Goal: Transaction & Acquisition: Purchase product/service

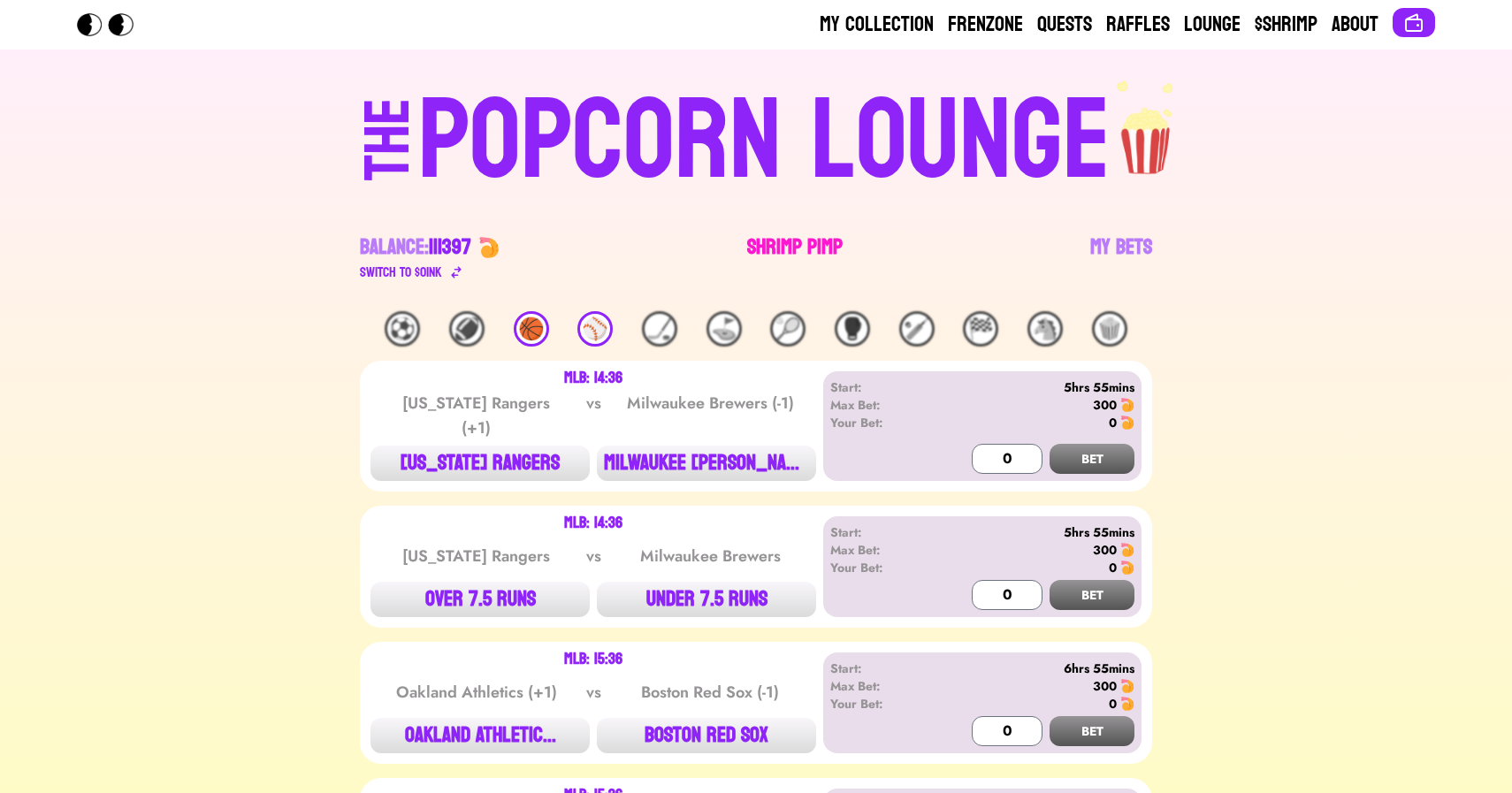
click at [782, 246] on link "Shrimp Pimp" at bounding box center [795, 259] width 96 height 50
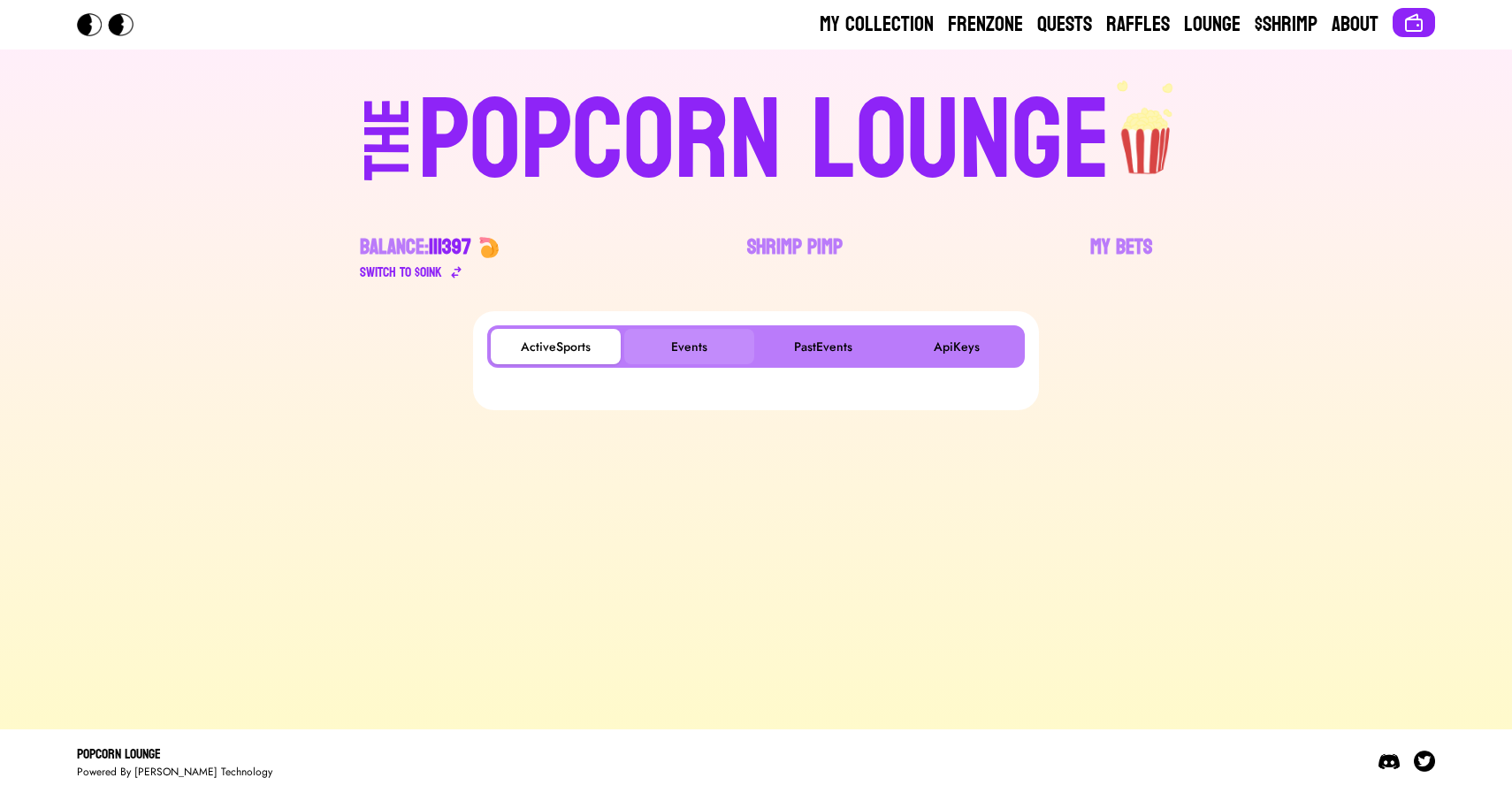
click at [687, 331] on button "Events" at bounding box center [688, 346] width 130 height 35
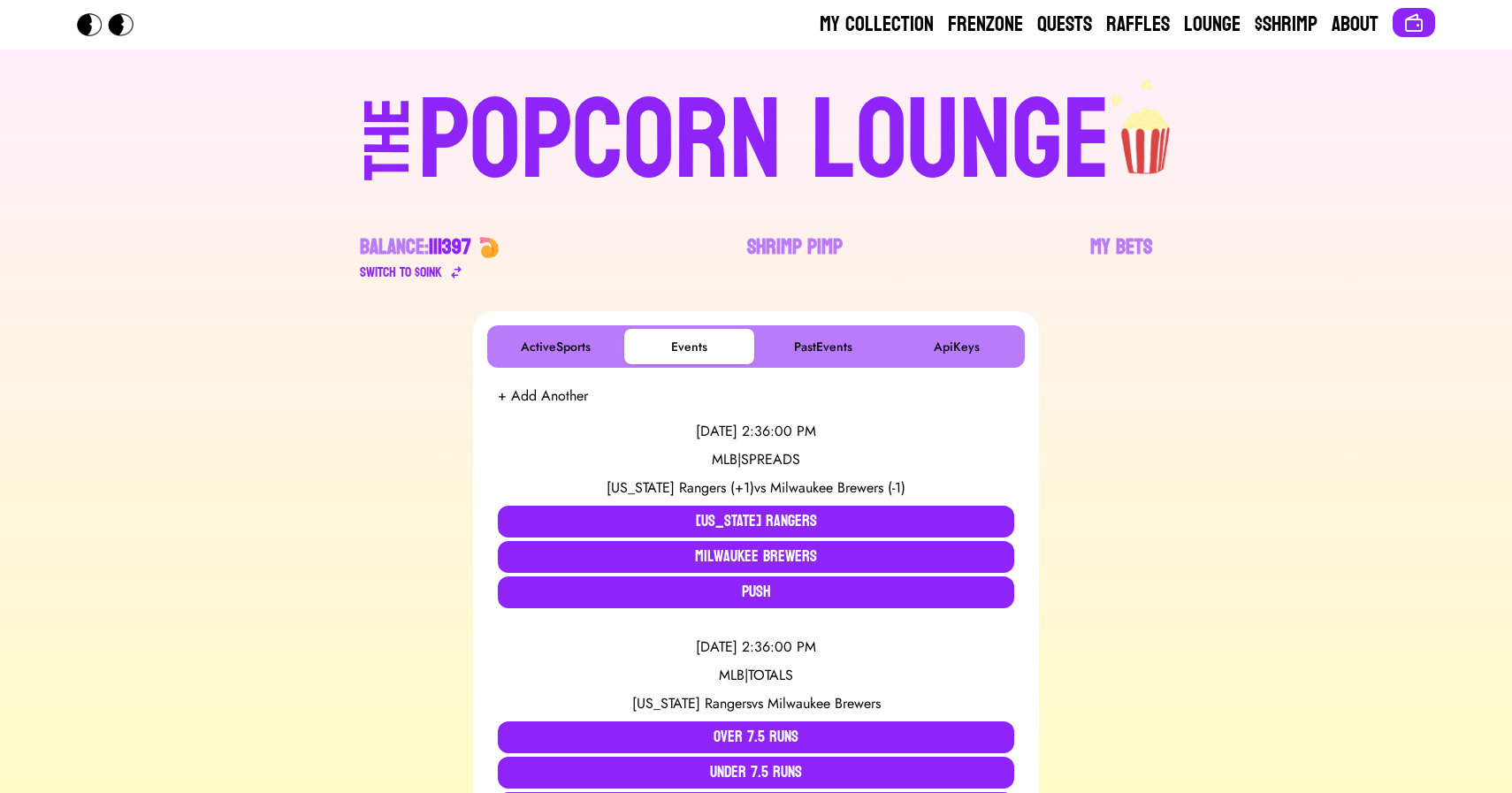
click at [659, 150] on div "POPCORN LOUNGE" at bounding box center [764, 141] width 692 height 113
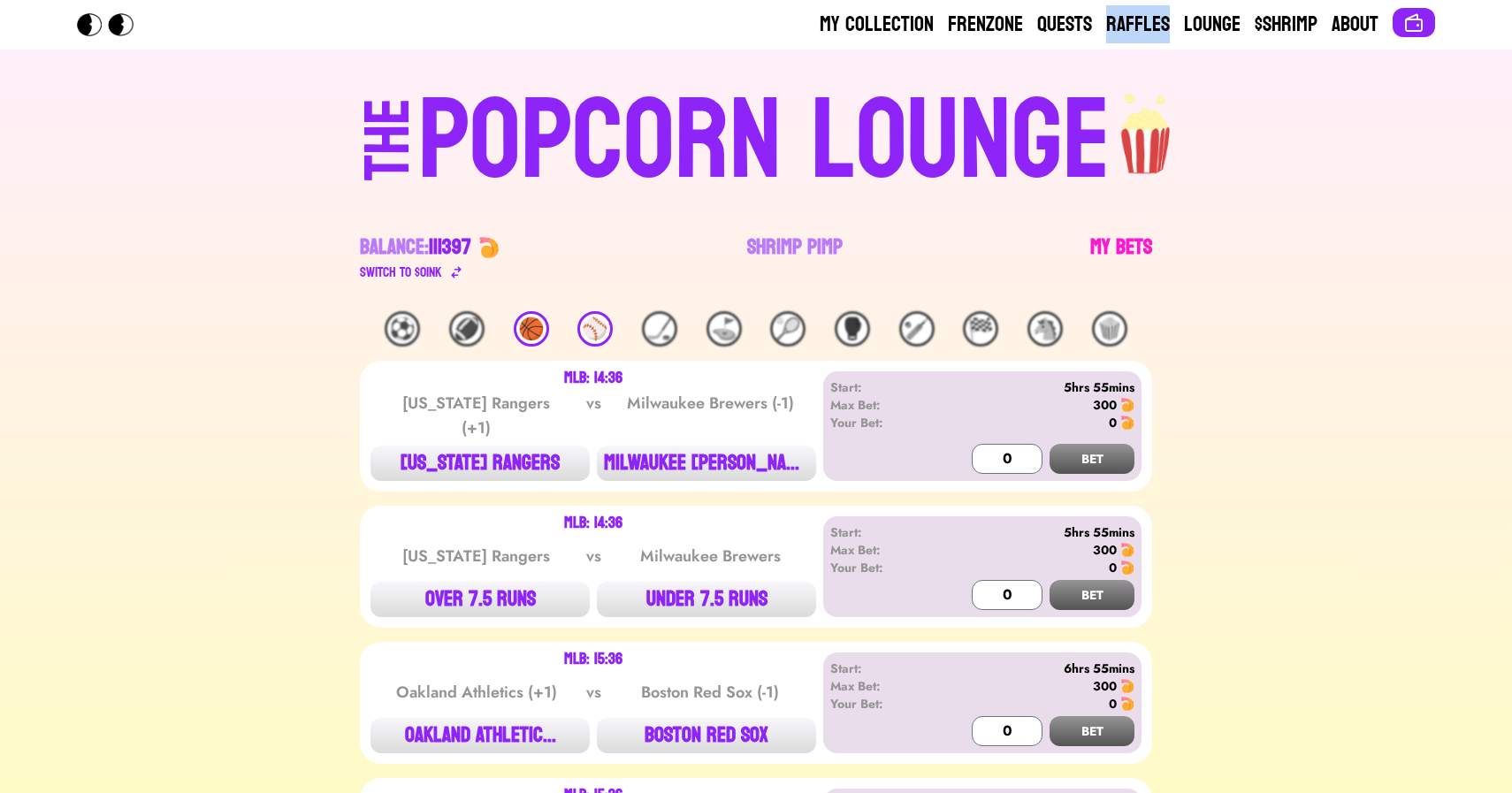
click at [1126, 239] on link "My Bets" at bounding box center [1121, 259] width 62 height 50
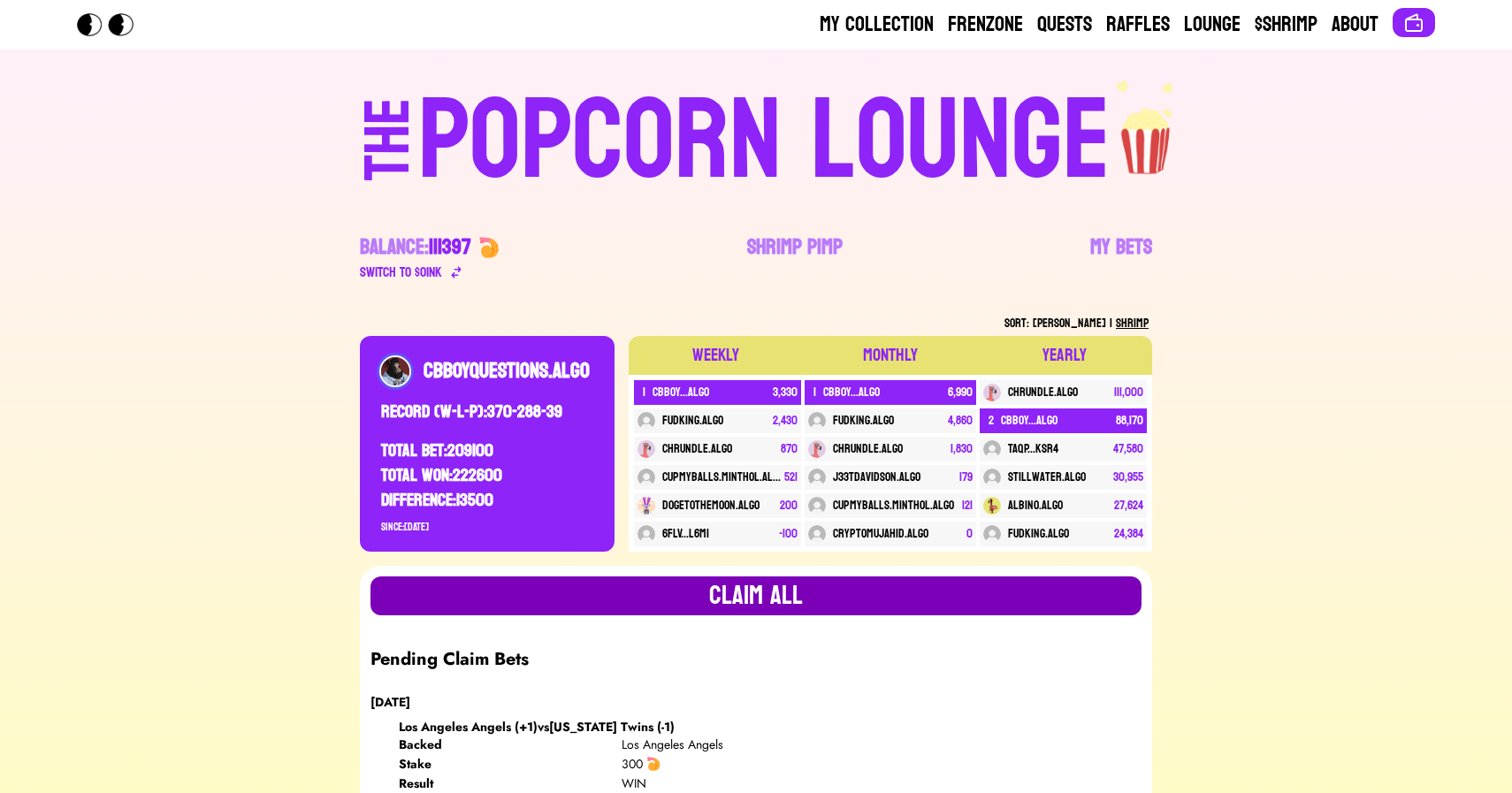
click at [720, 588] on button "Claim all" at bounding box center [756, 595] width 771 height 39
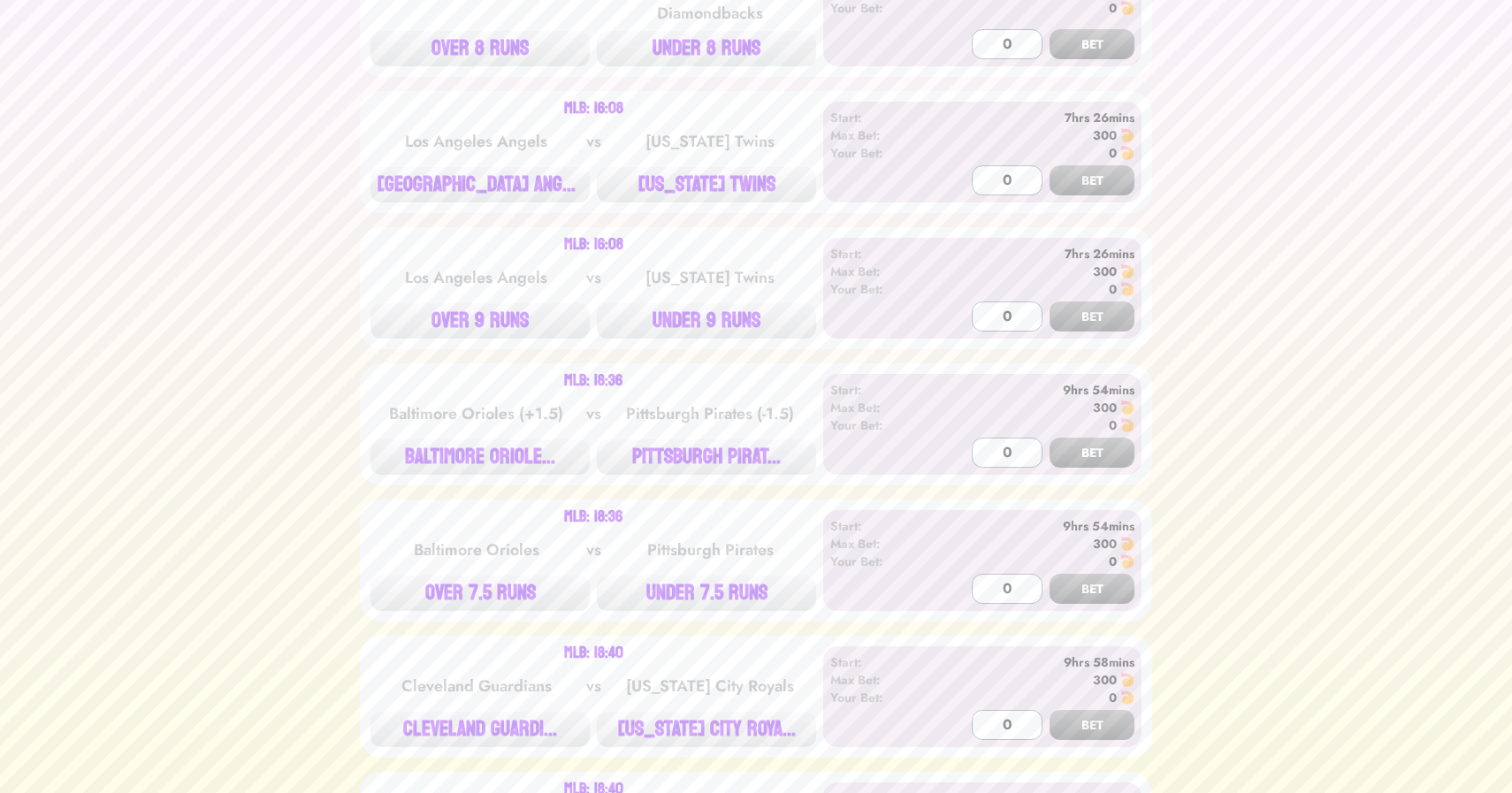
scroll to position [1111, 0]
click at [456, 174] on button "[GEOGRAPHIC_DATA] ANGE..." at bounding box center [480, 187] width 219 height 35
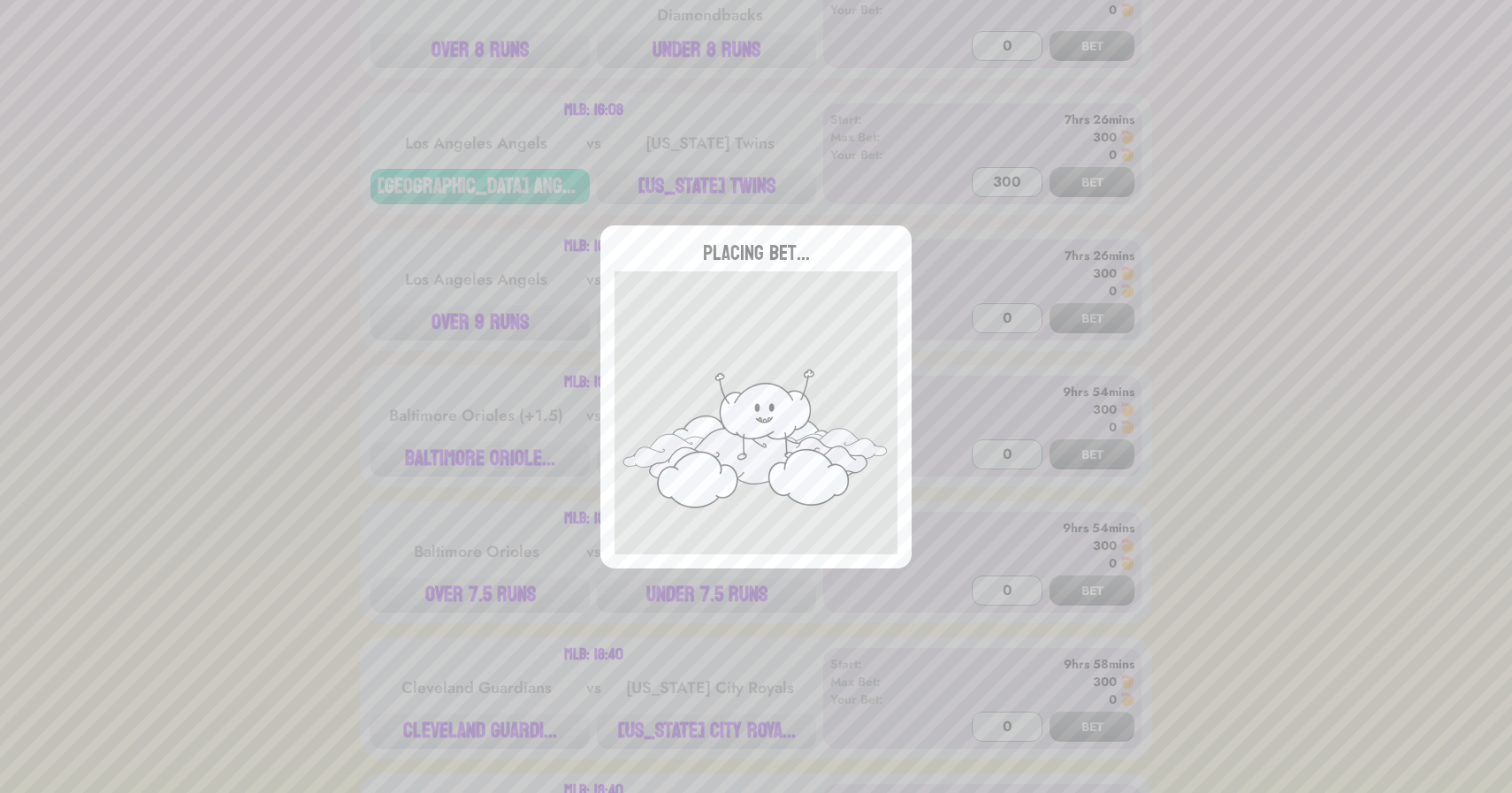
type input "0"
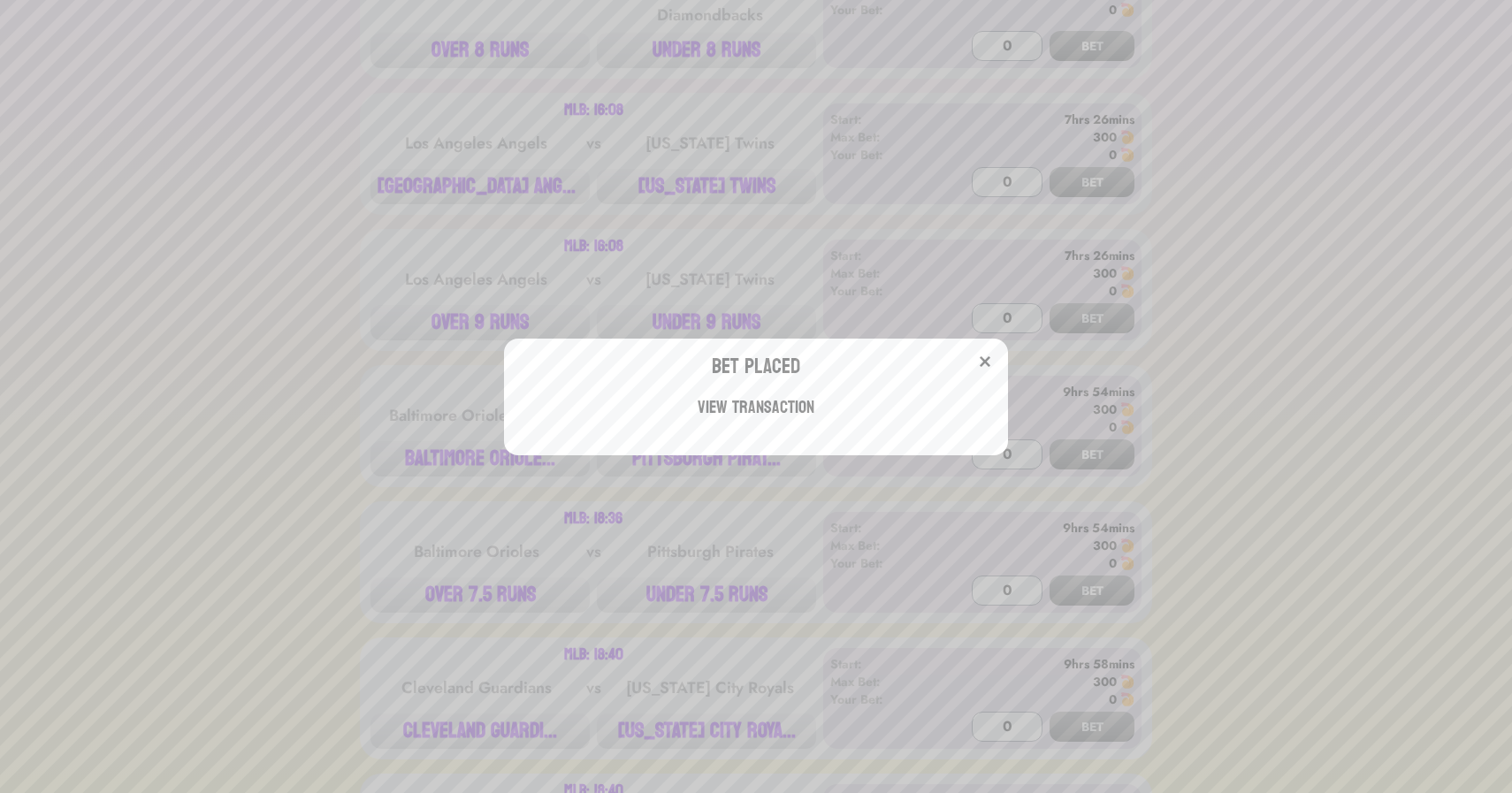
click at [455, 430] on div "Bet Placed View Transaction" at bounding box center [756, 396] width 1512 height 793
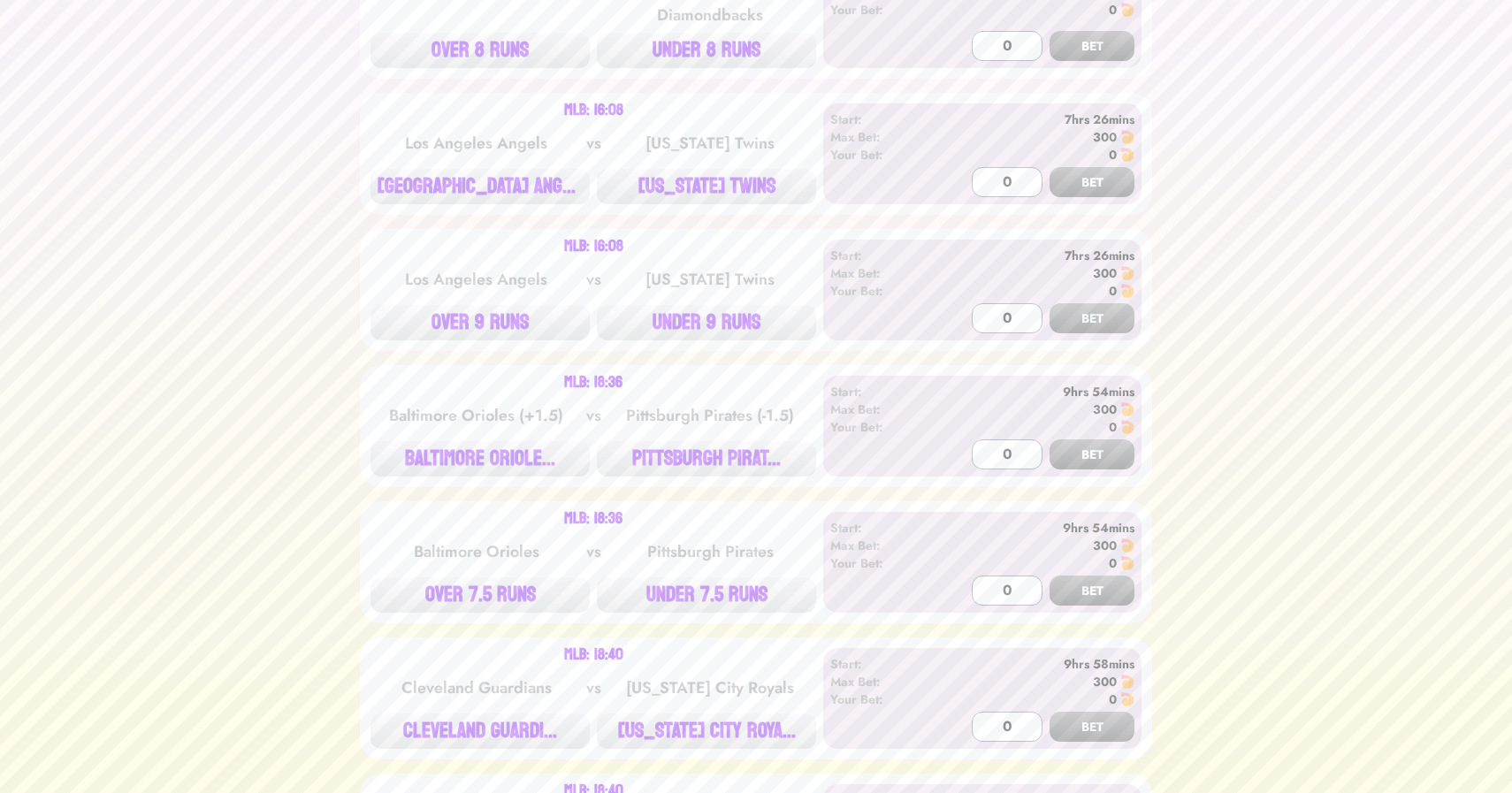
click at [455, 441] on button "BALTIMORE ORIOLE..." at bounding box center [480, 458] width 219 height 35
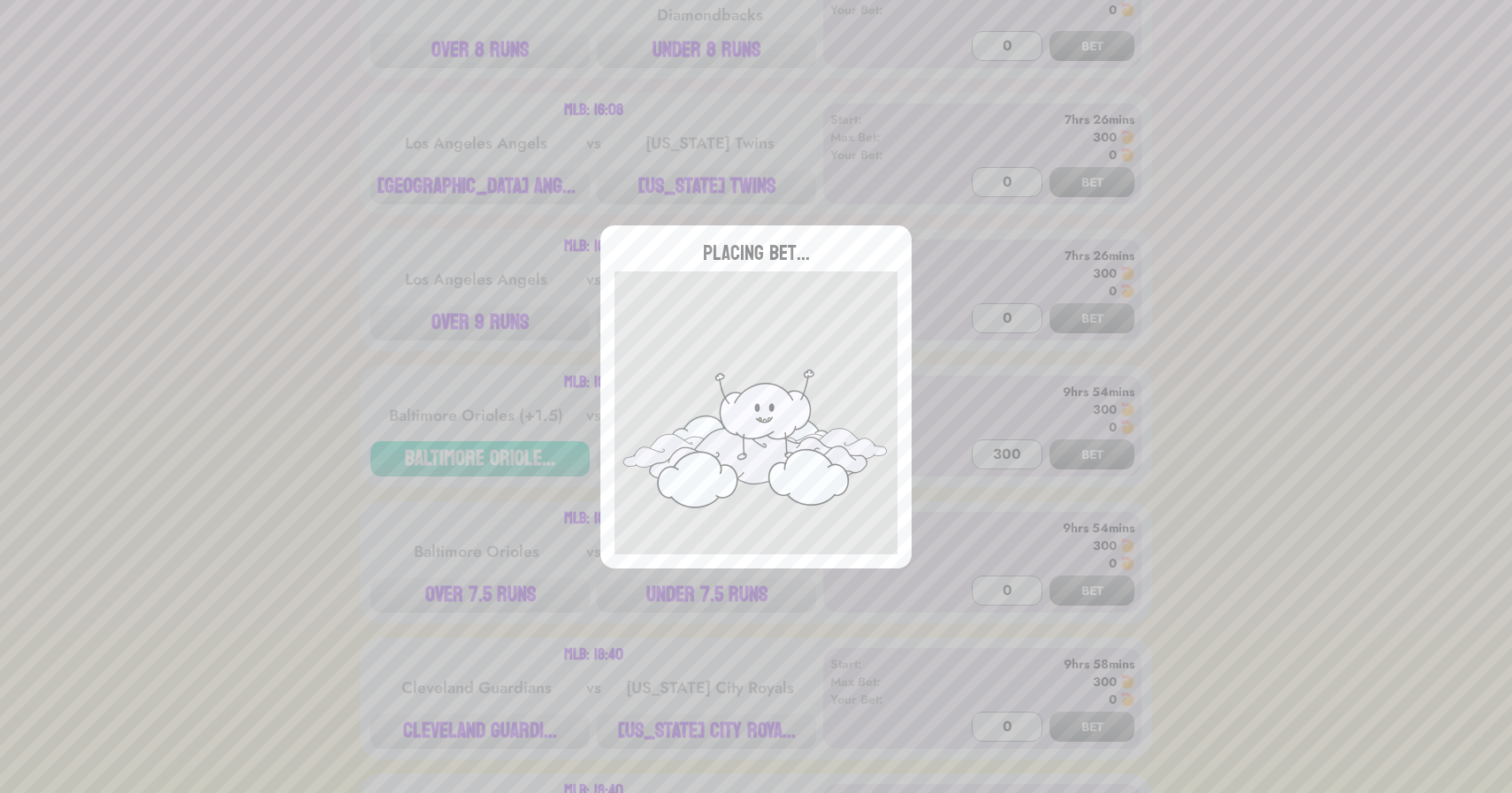
type input "0"
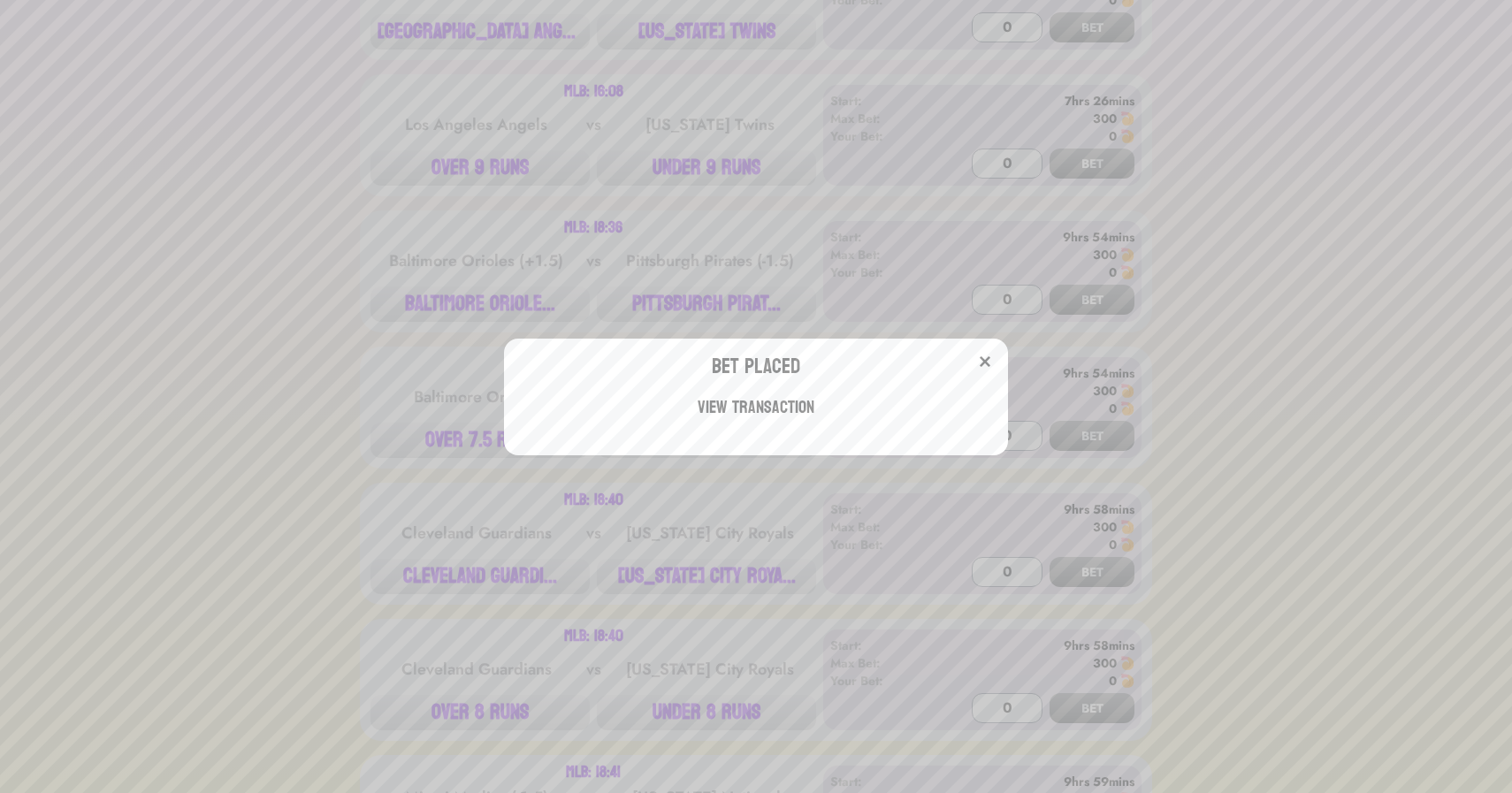
scroll to position [1508, 0]
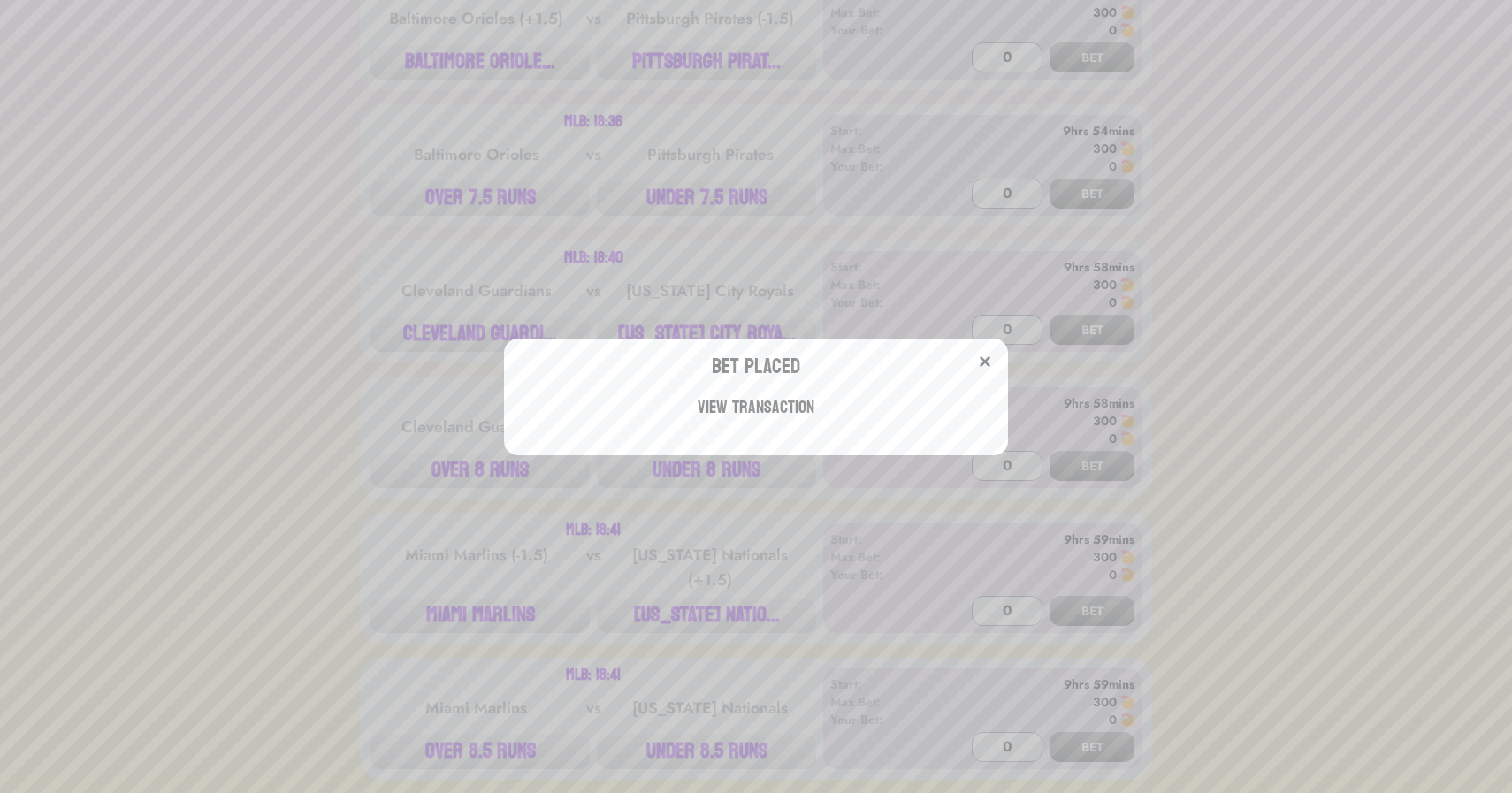
click at [355, 274] on div "Bet Placed View Transaction" at bounding box center [756, 396] width 1512 height 793
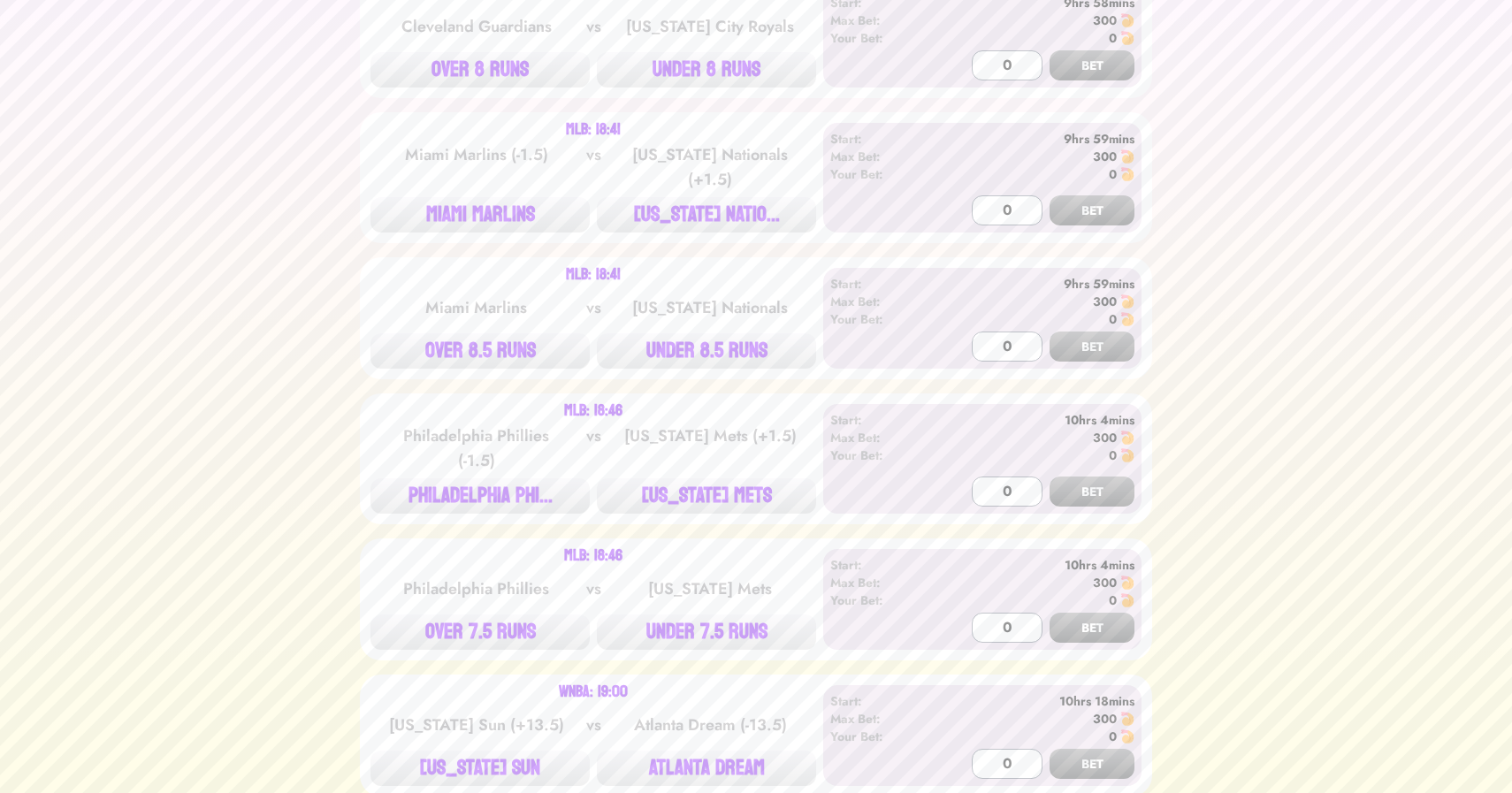
scroll to position [1914, 0]
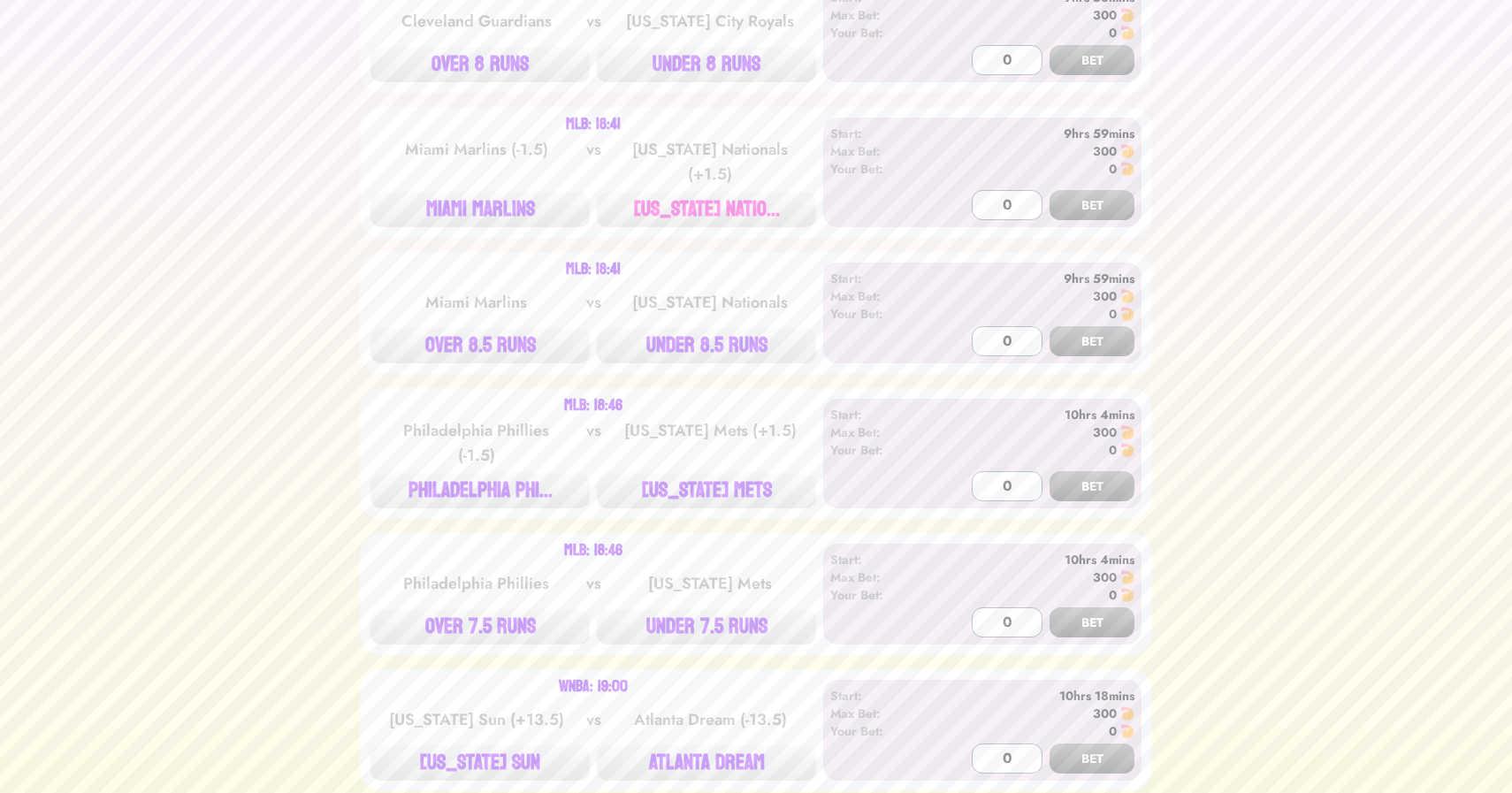
click at [699, 192] on button "[US_STATE] NATIO..." at bounding box center [707, 210] width 219 height 35
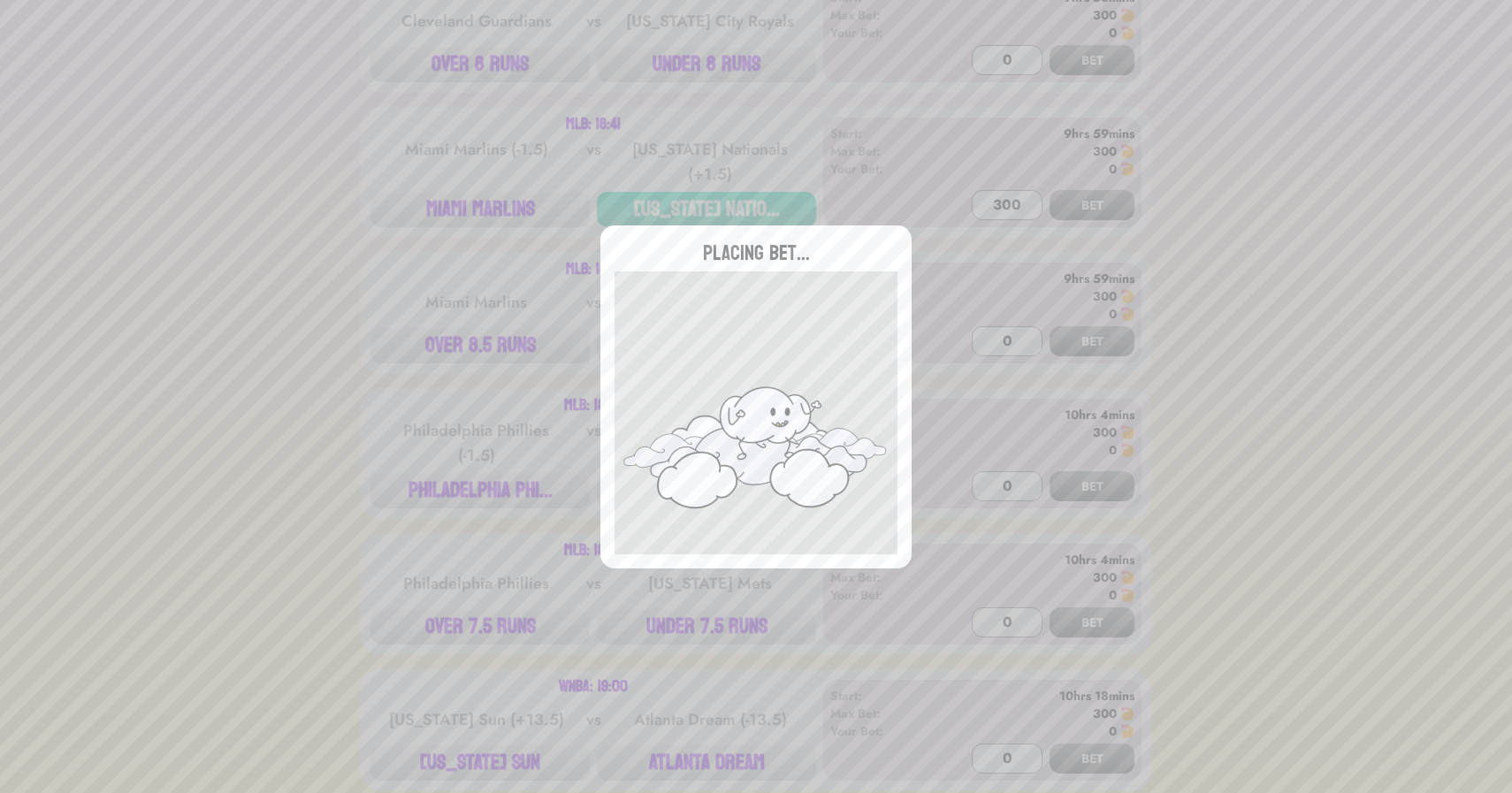
type input "0"
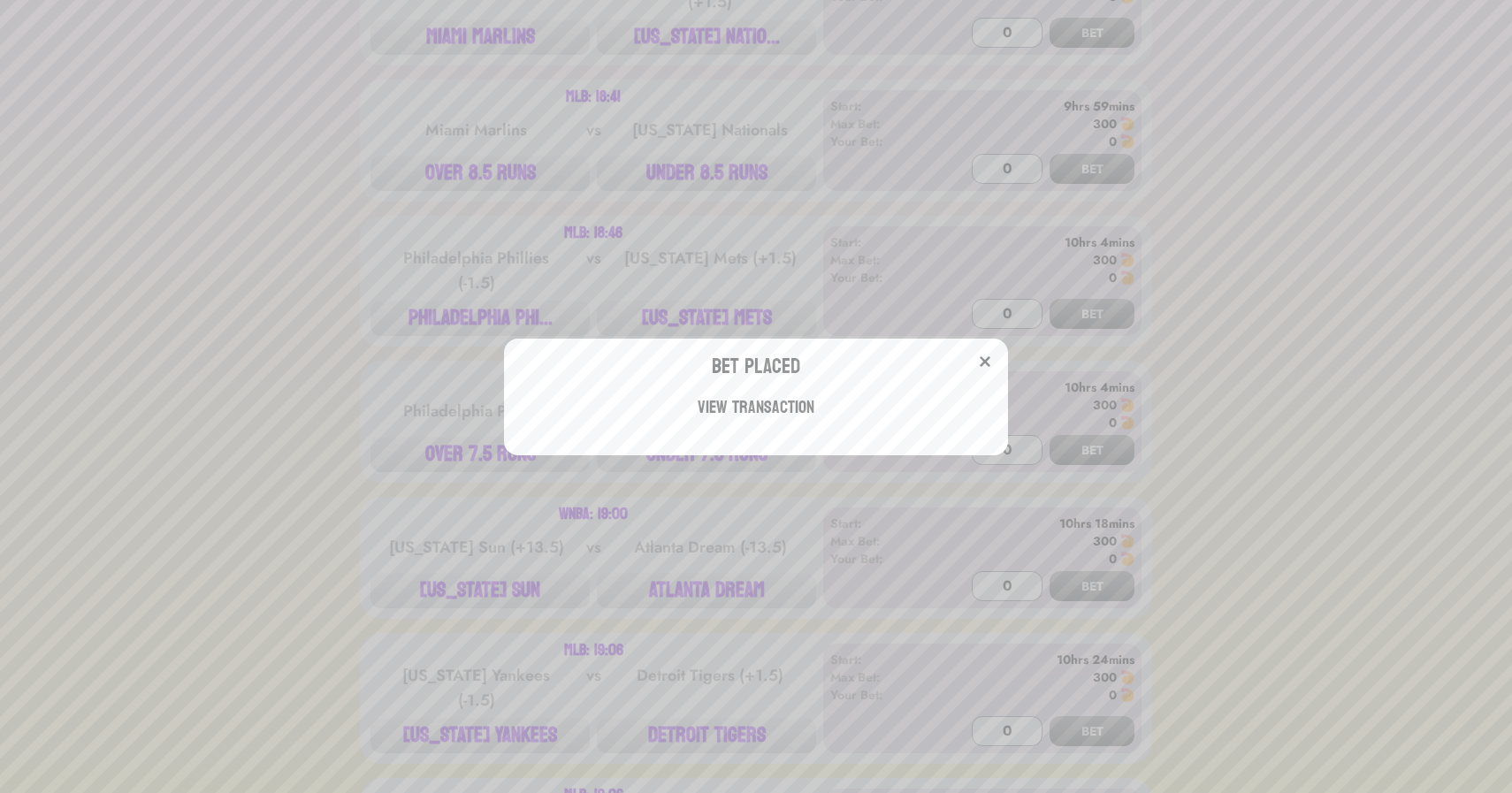
scroll to position [2178, 0]
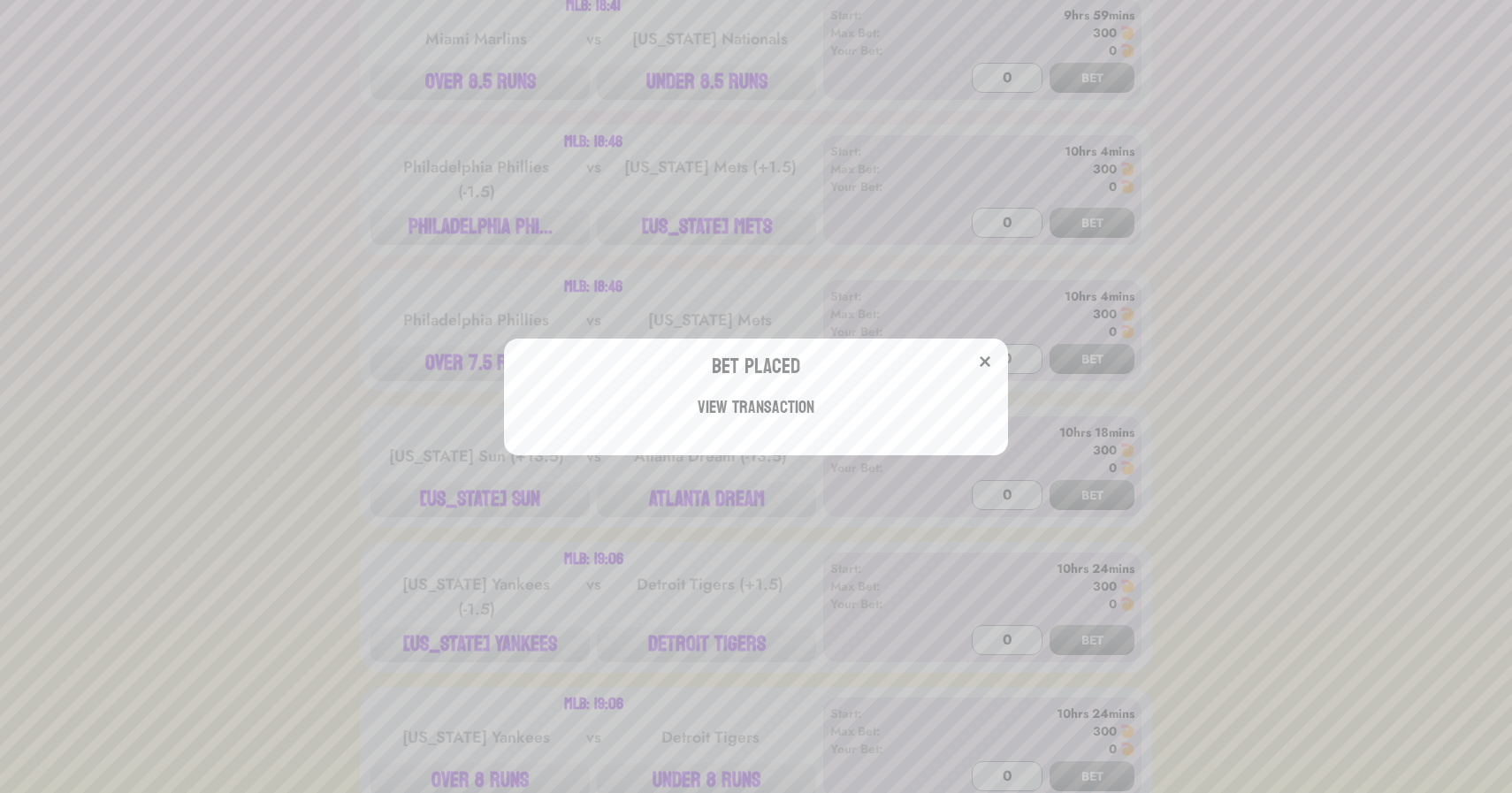
click at [697, 213] on div "Bet Placed View Transaction" at bounding box center [756, 396] width 1512 height 793
click at [697, 213] on button "[US_STATE] METS" at bounding box center [707, 227] width 219 height 35
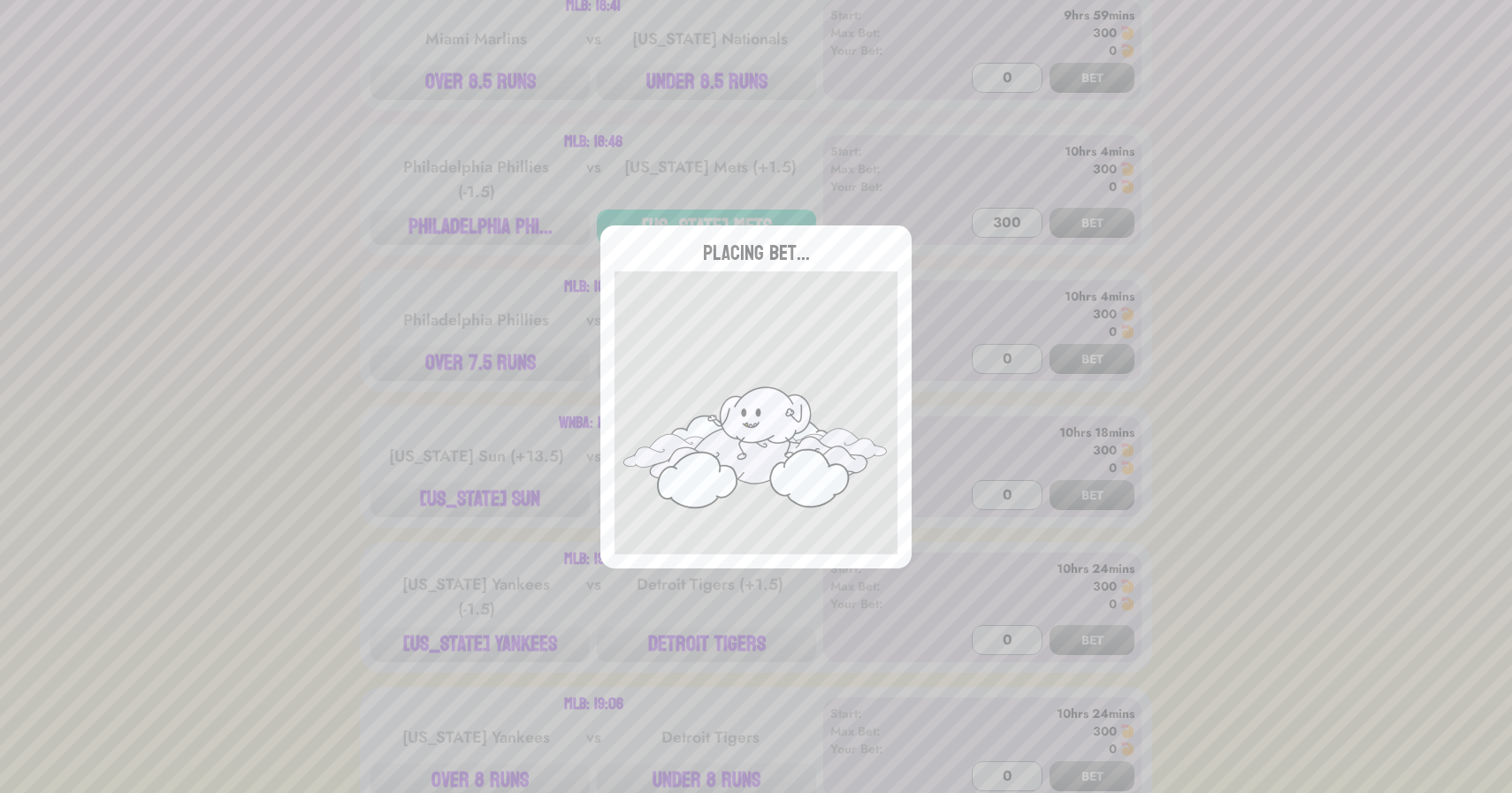
type input "0"
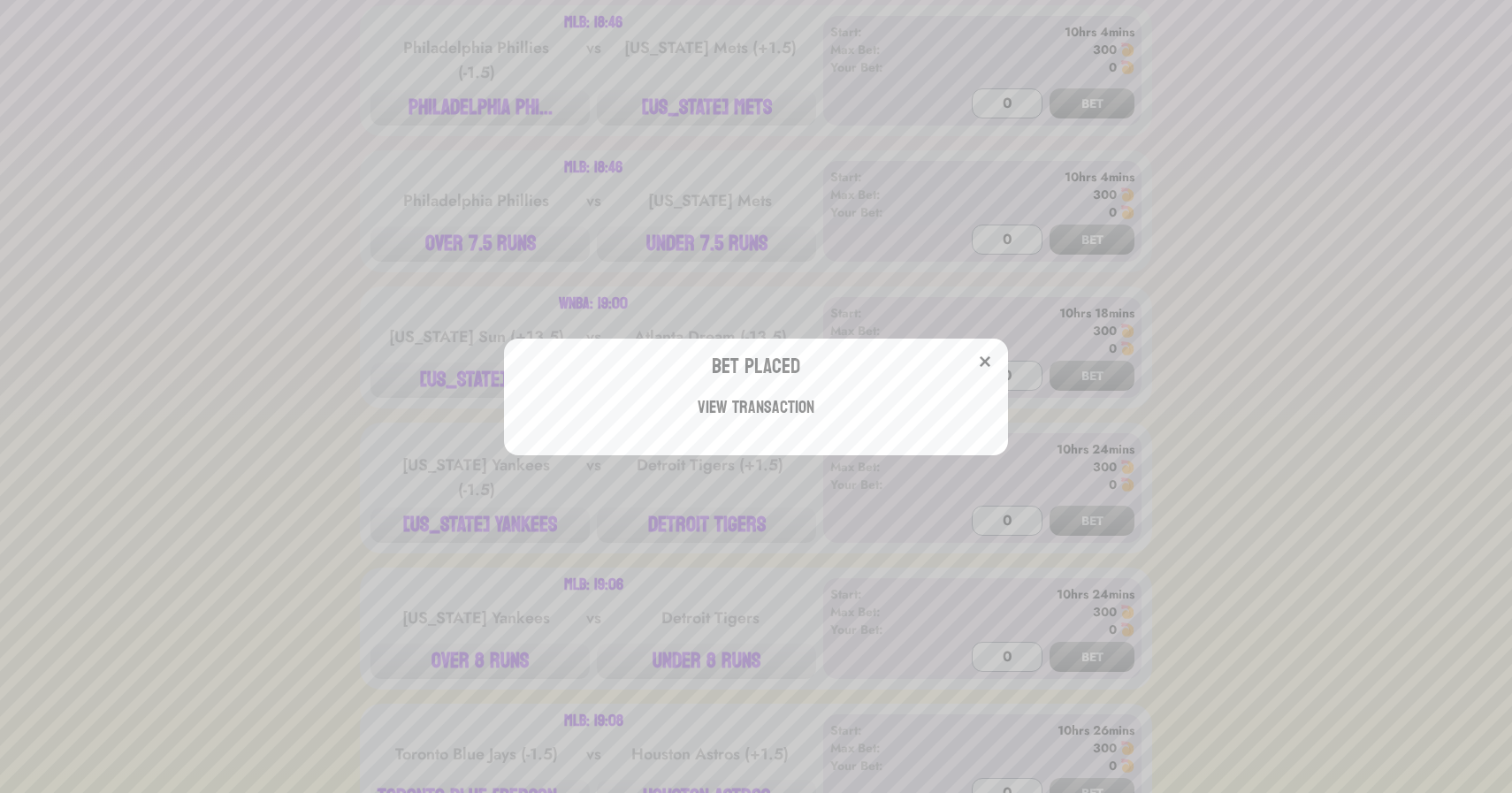
scroll to position [2562, 0]
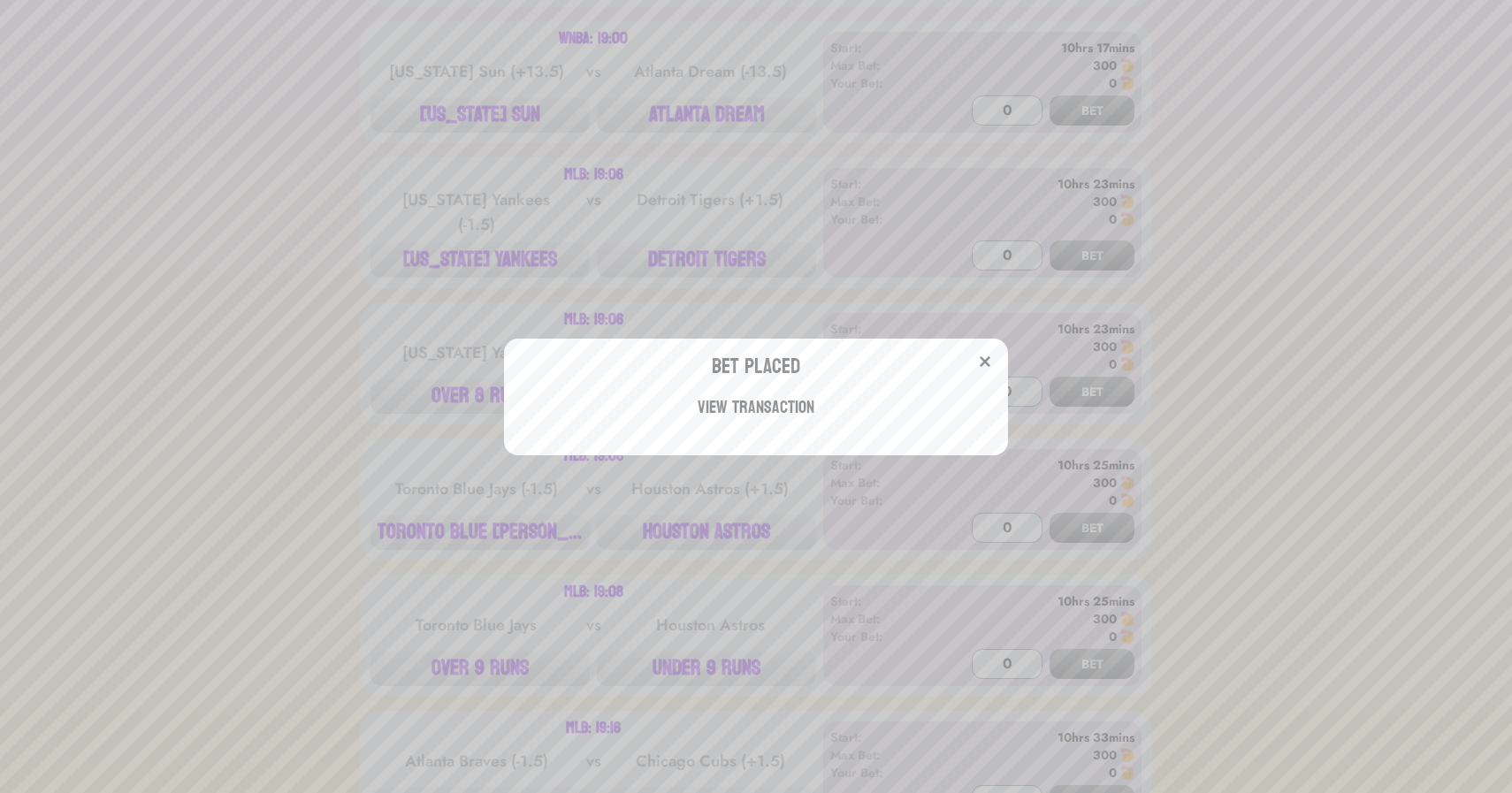
click at [677, 234] on div "Bet Placed View Transaction" at bounding box center [756, 396] width 1512 height 793
click at [677, 242] on button "DETROIT TIGERS" at bounding box center [707, 259] width 219 height 35
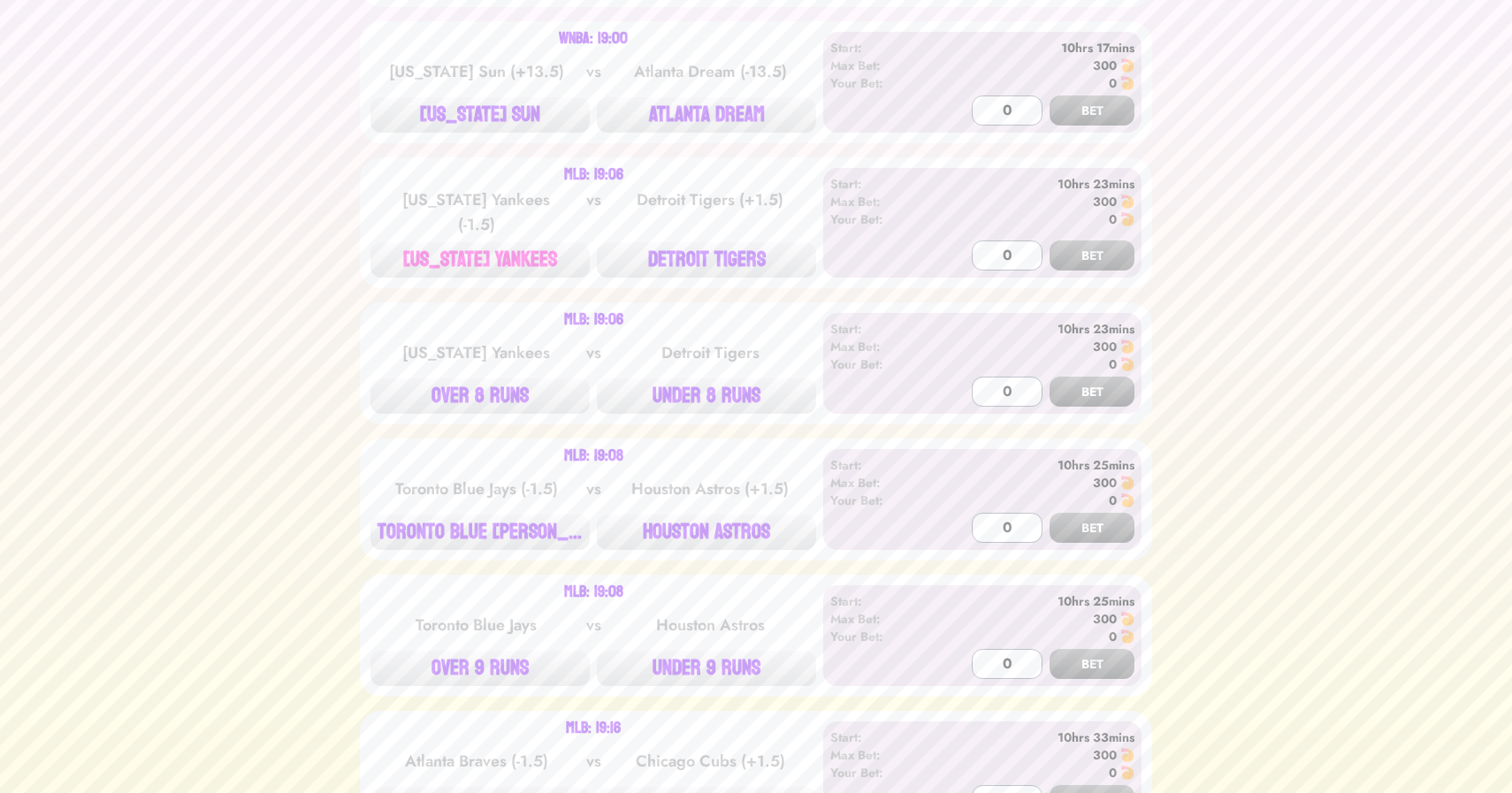
click at [440, 242] on button "[US_STATE] YANKEES" at bounding box center [480, 259] width 219 height 35
type input "300"
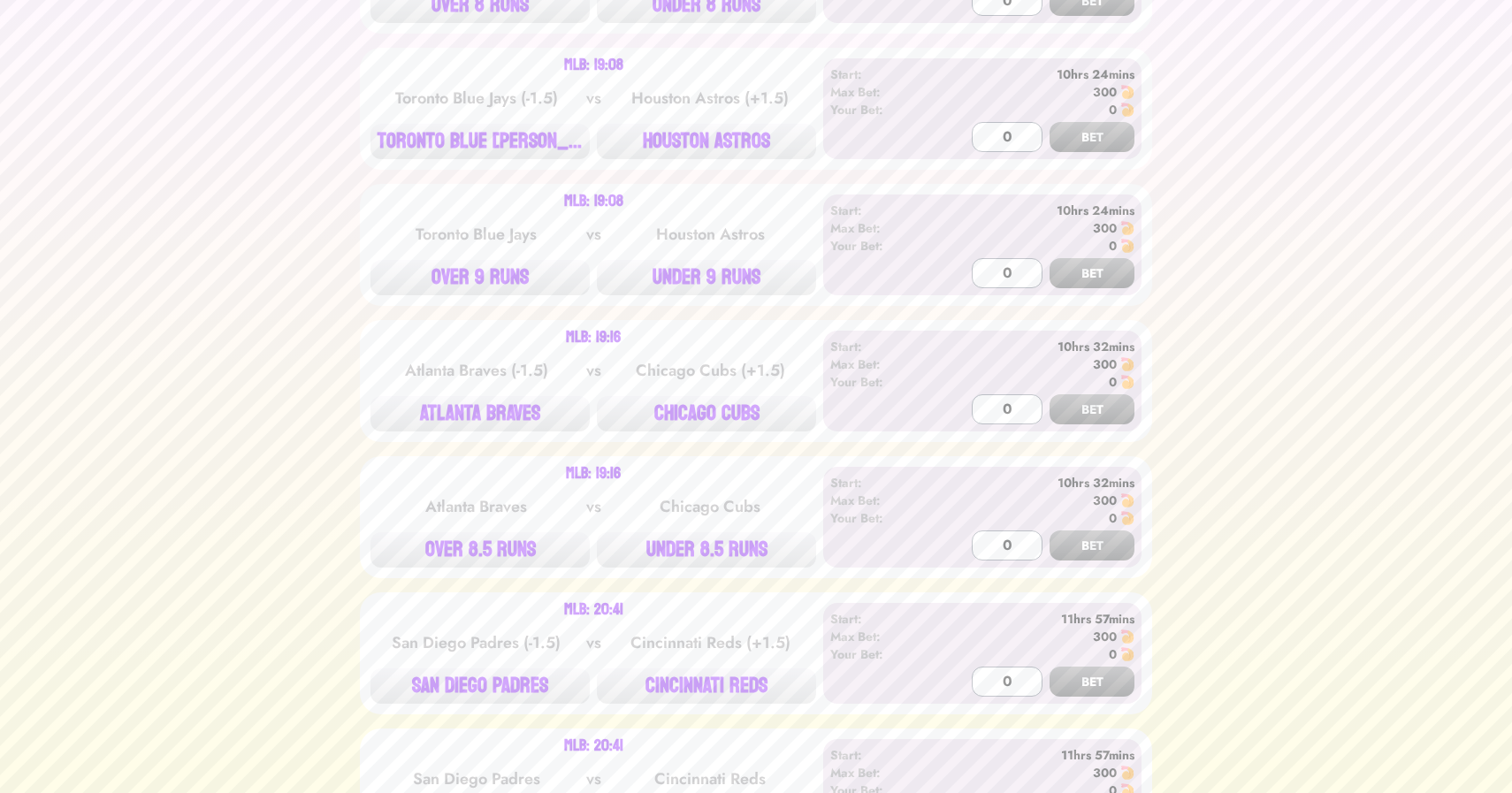
scroll to position [2954, 0]
click at [744, 122] on button "HOUSTON ASTROS" at bounding box center [707, 140] width 219 height 35
type input "0"
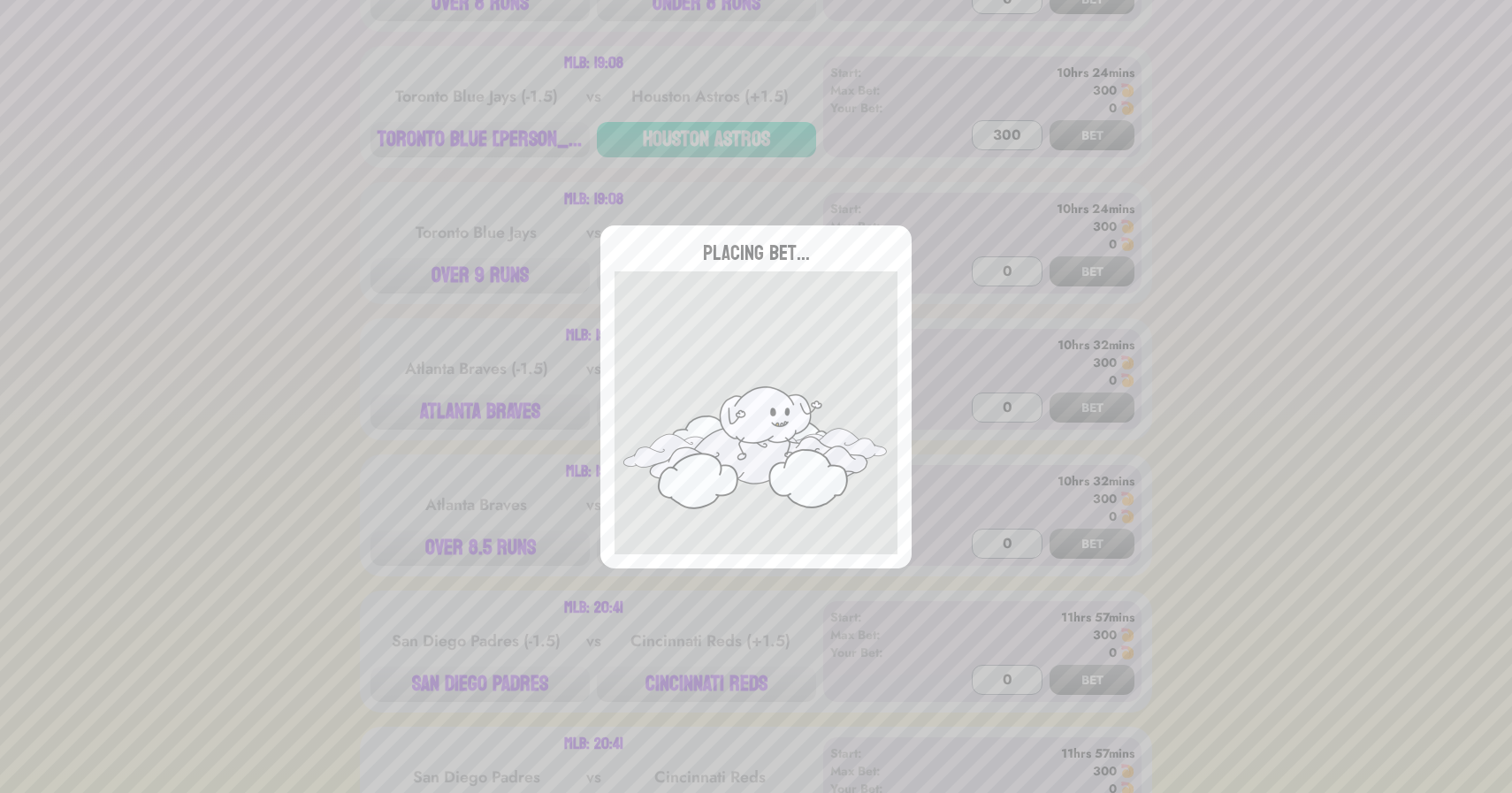
type input "0"
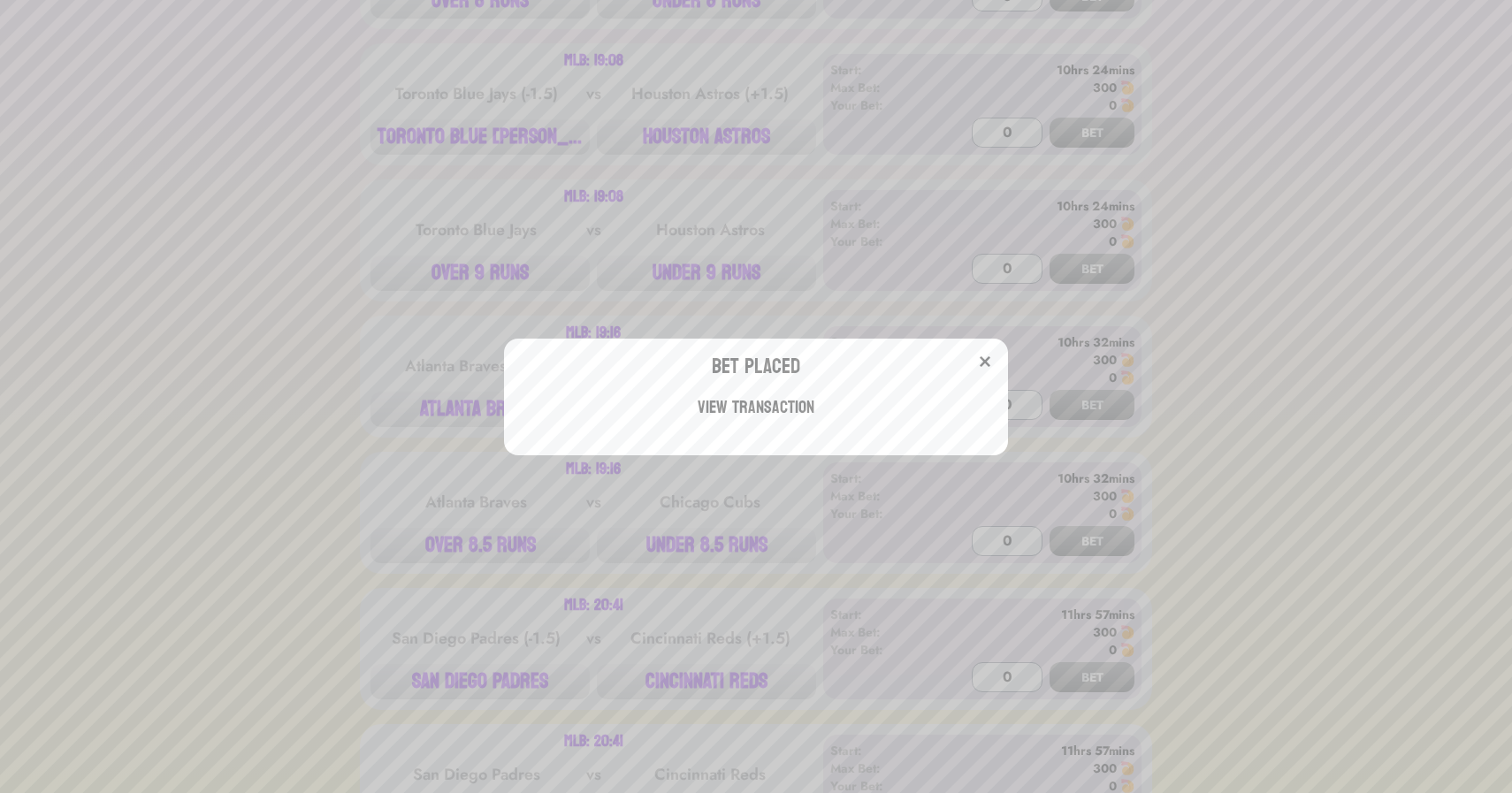
click at [323, 229] on div "Bet Placed View Transaction" at bounding box center [756, 396] width 1512 height 793
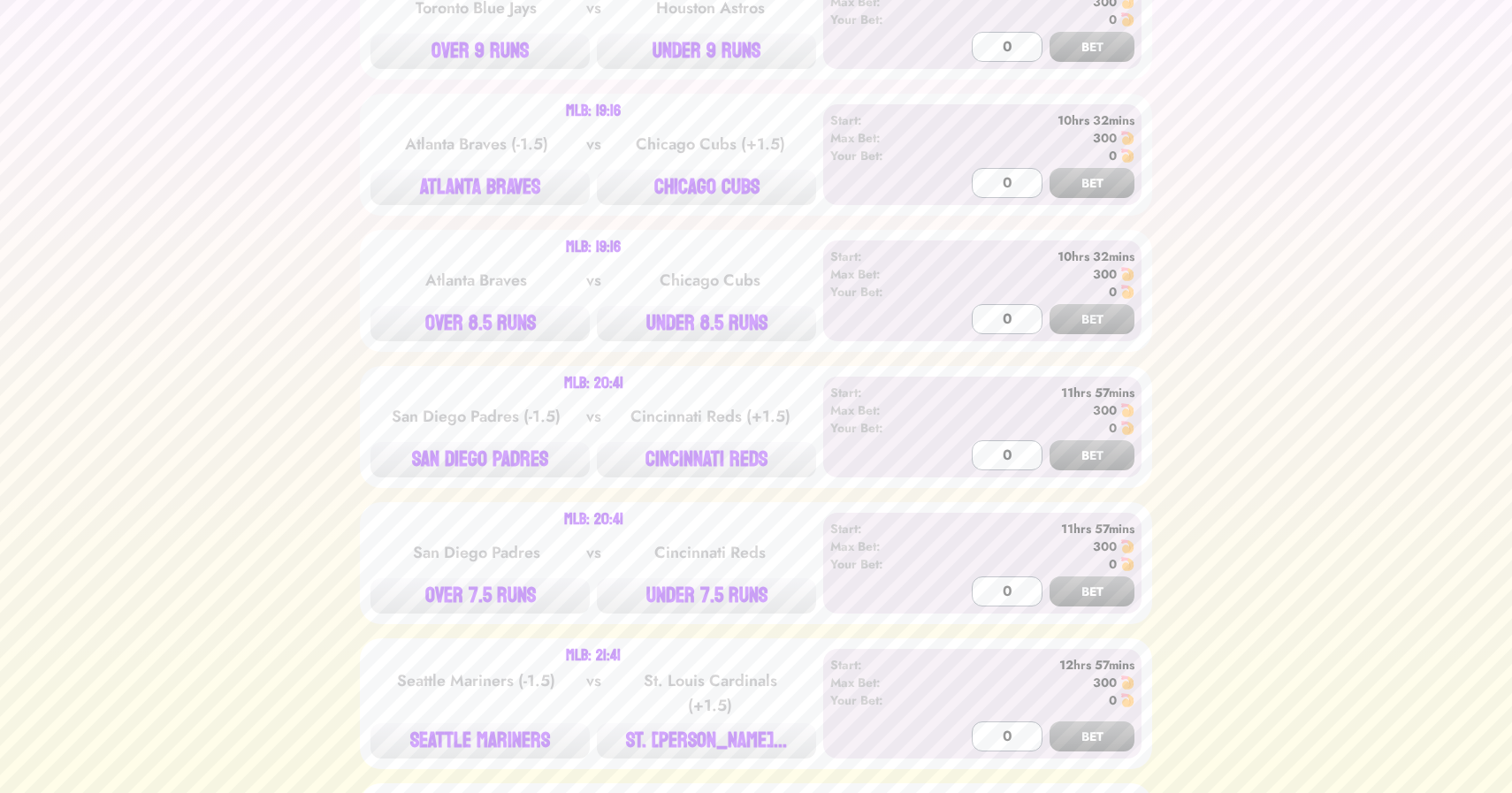
scroll to position [3186, 0]
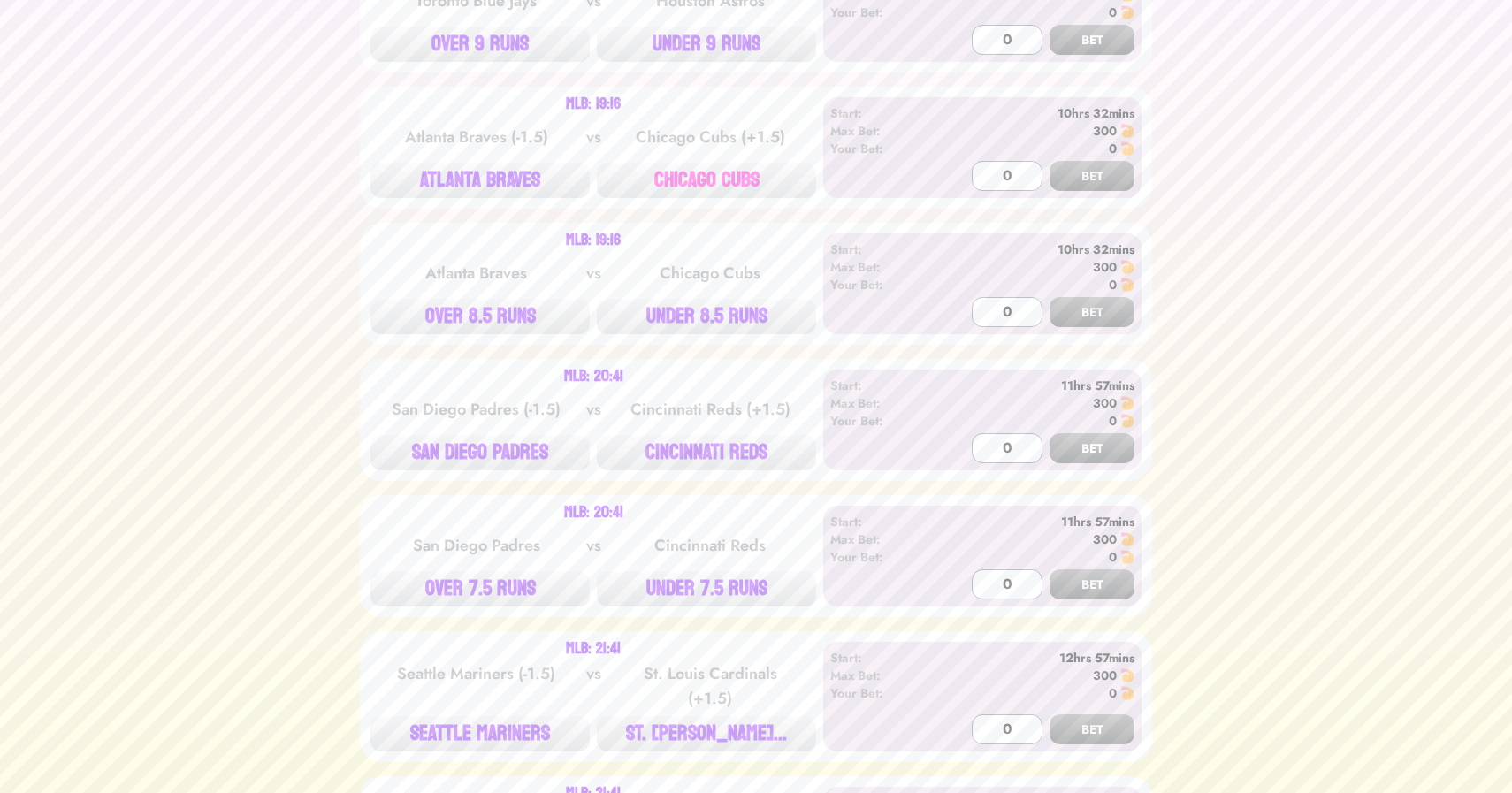
click at [712, 163] on button "CHICAGO CUBS" at bounding box center [707, 180] width 219 height 35
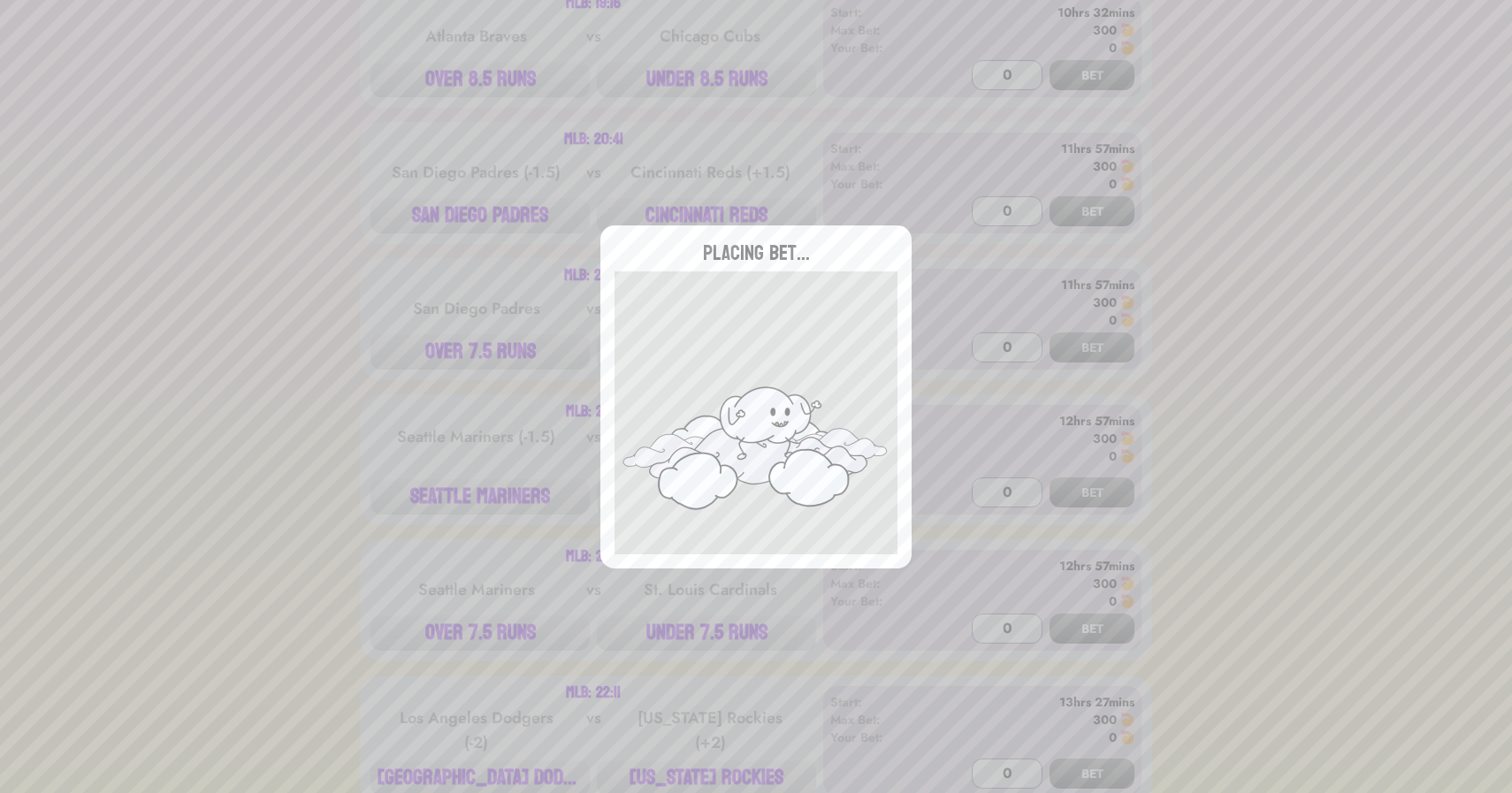
scroll to position [3437, 0]
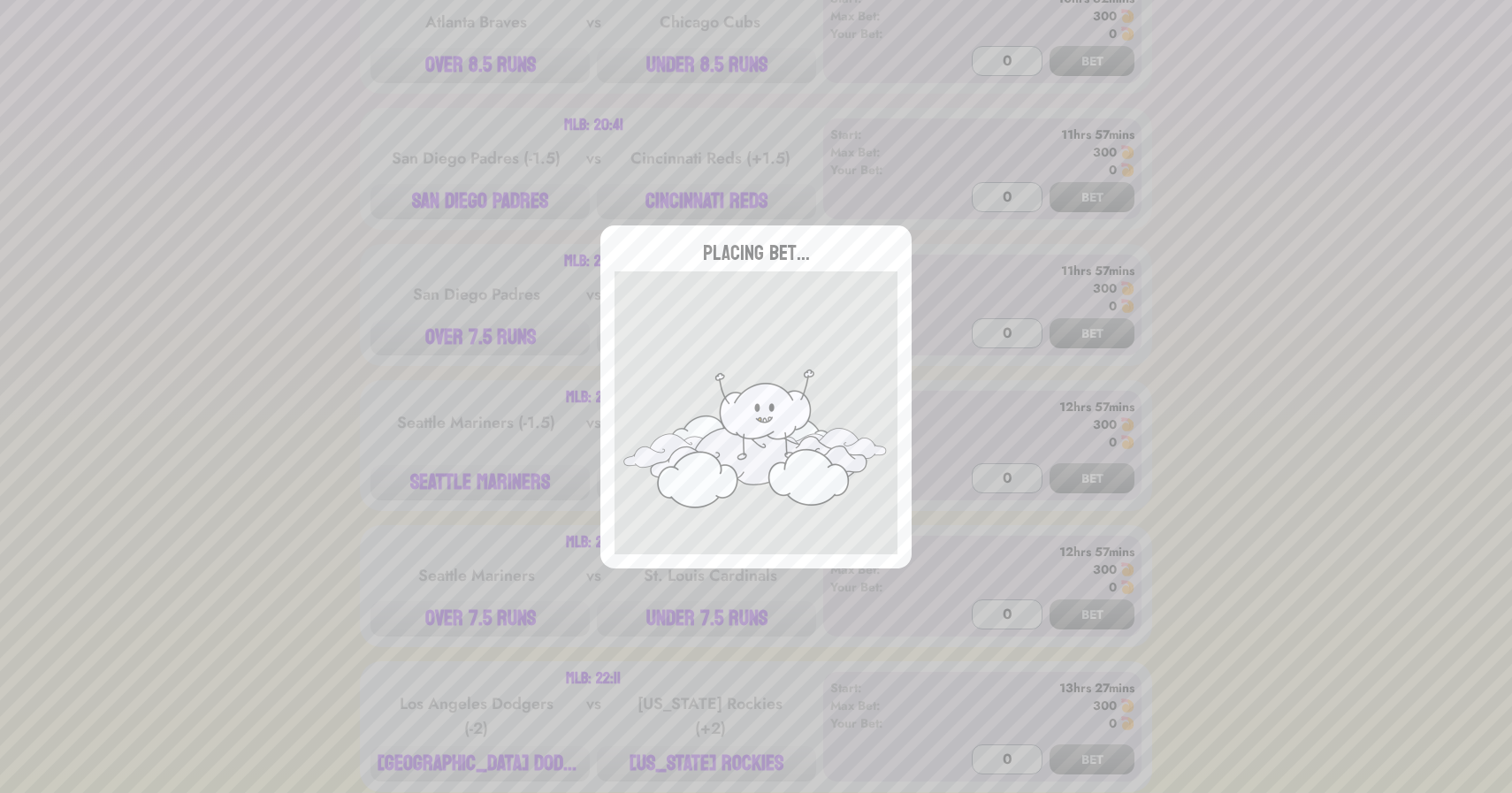
type input "0"
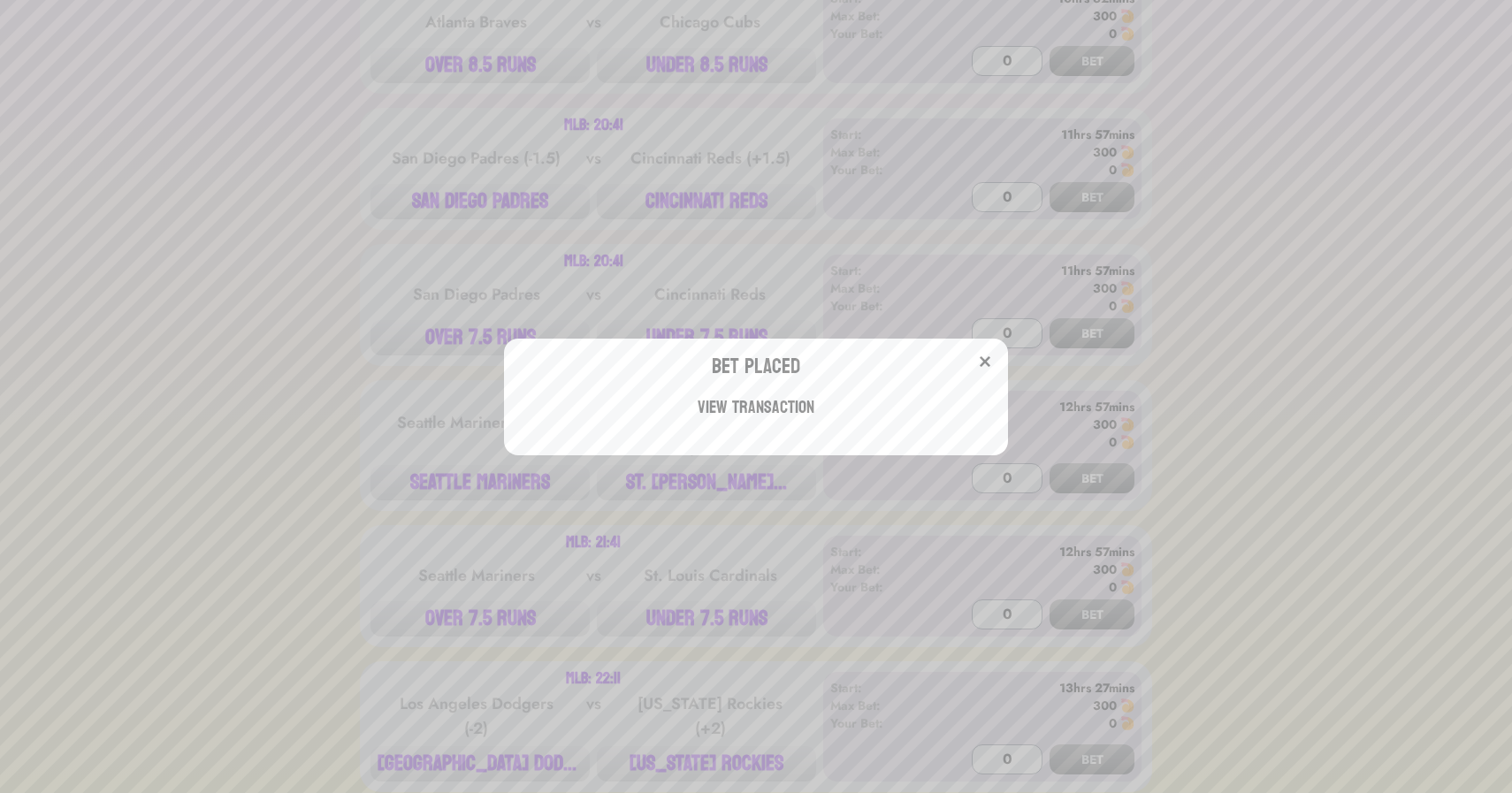
click at [689, 177] on div "Bet Placed View Transaction" at bounding box center [756, 396] width 1512 height 793
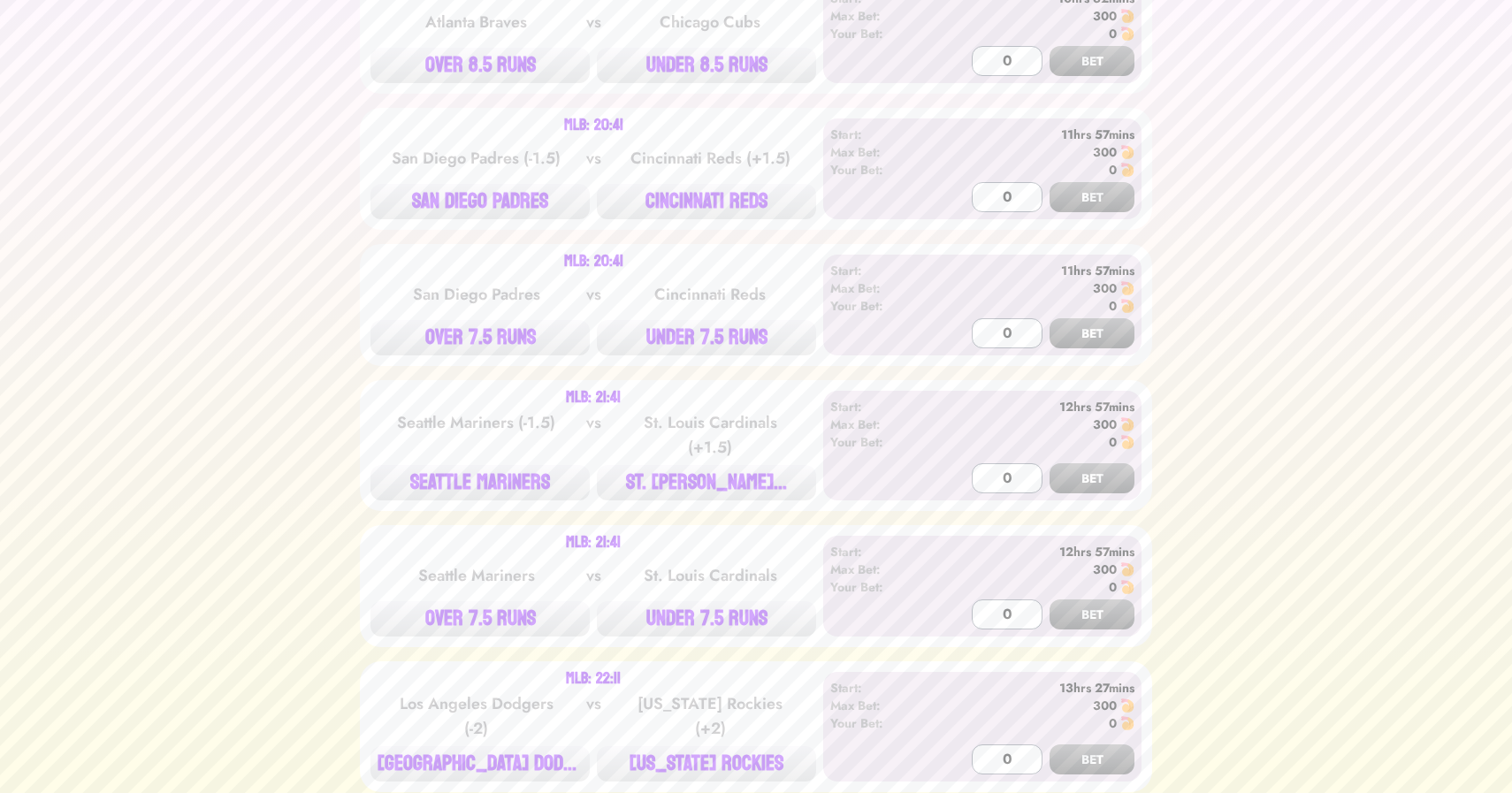
click at [689, 184] on button "CINCINNATI REDS" at bounding box center [707, 201] width 219 height 35
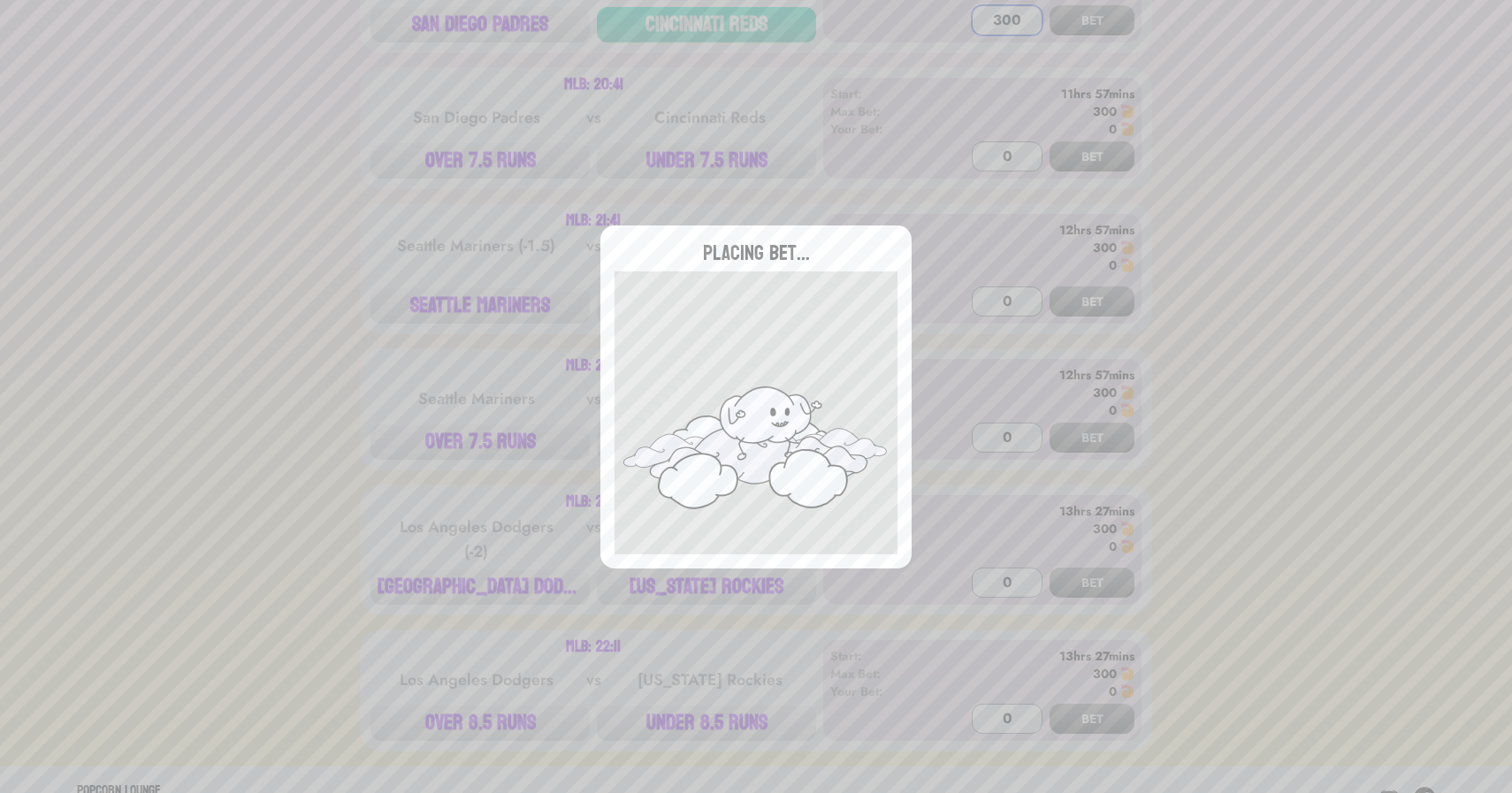
scroll to position [3614, 0]
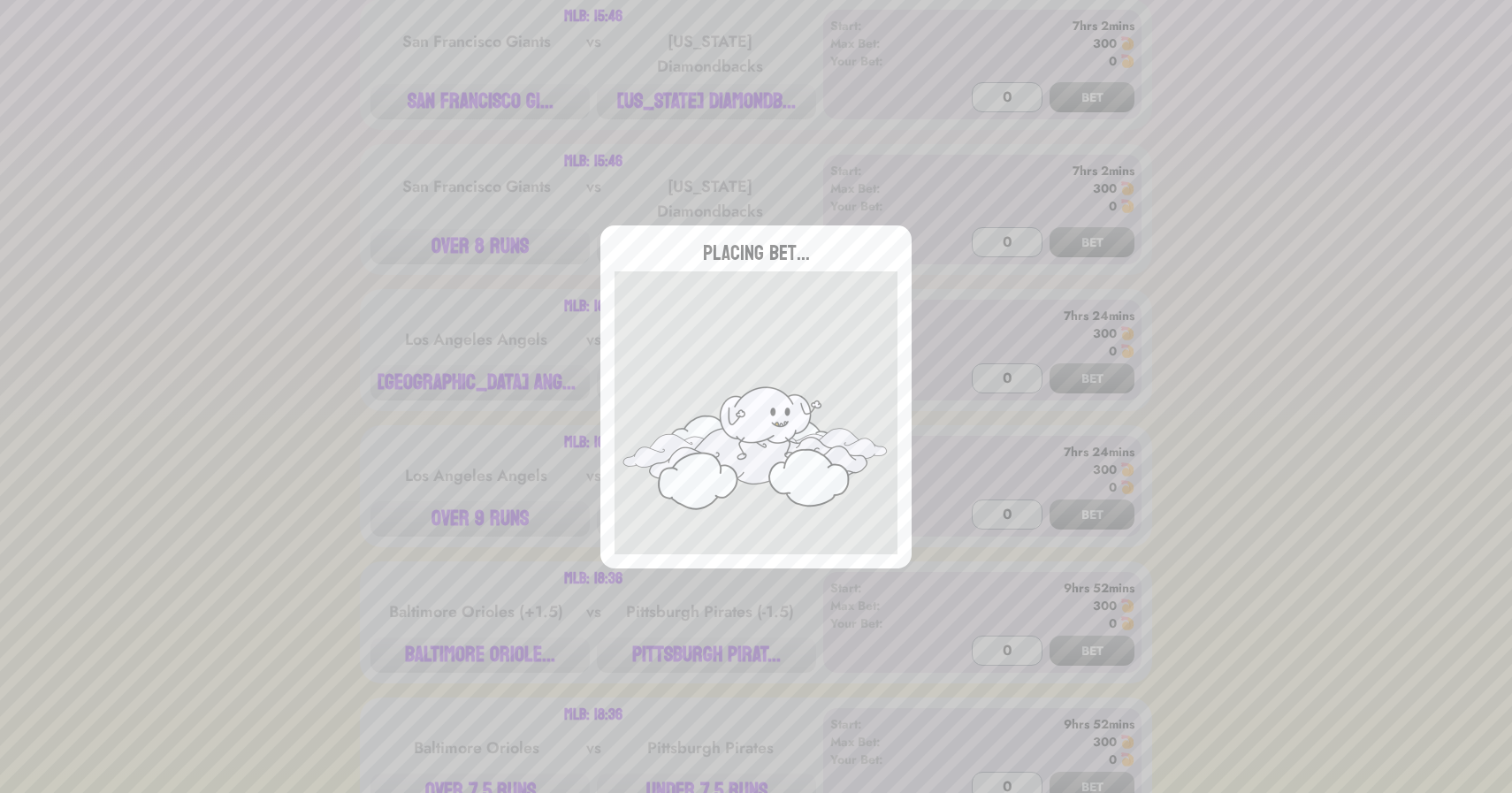
type input "0"
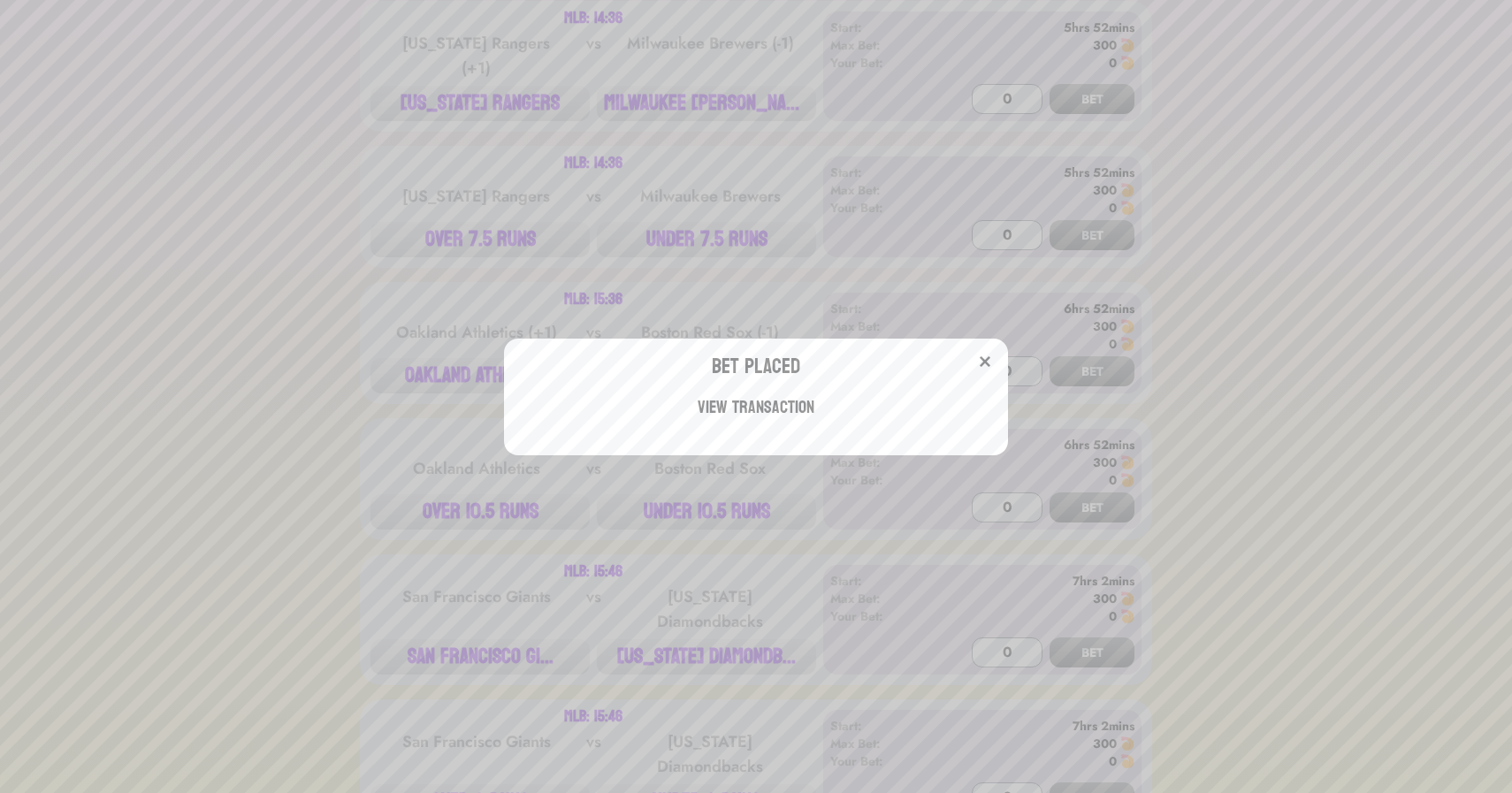
scroll to position [0, 0]
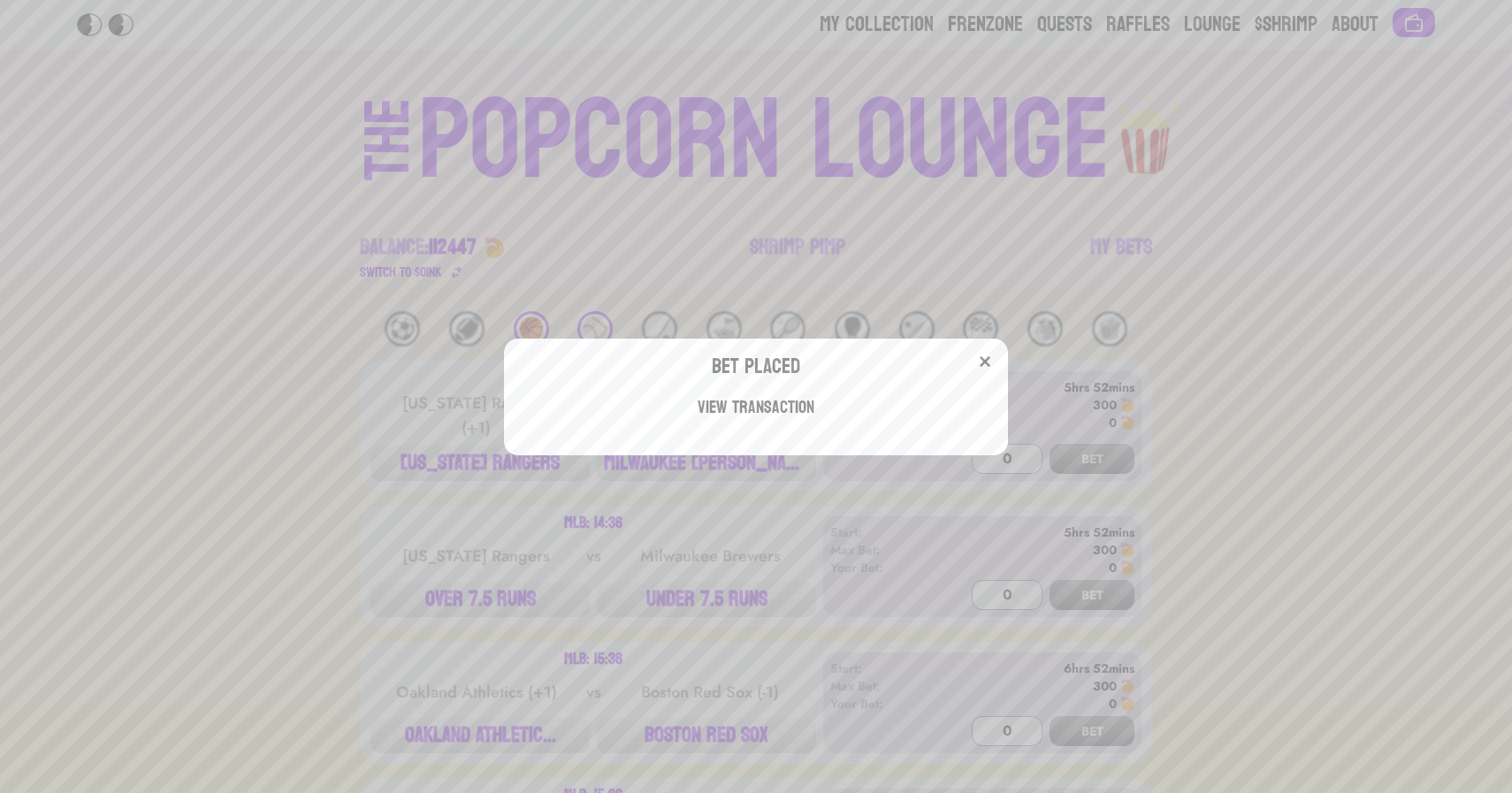
click at [378, 280] on div "Bet Placed View Transaction" at bounding box center [756, 396] width 1512 height 793
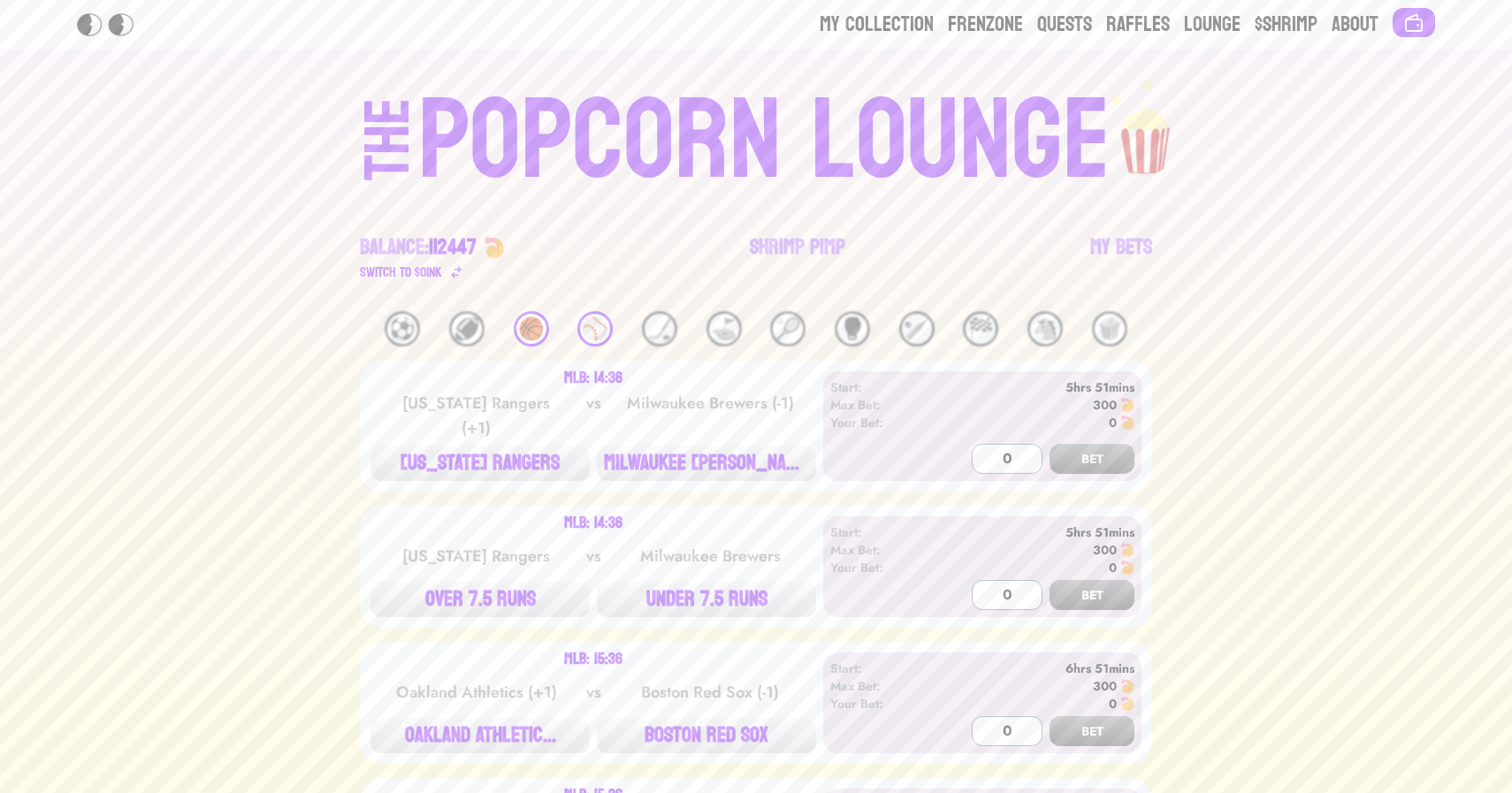
click at [533, 330] on div "🏀" at bounding box center [531, 328] width 35 height 35
